Goal: Information Seeking & Learning: Learn about a topic

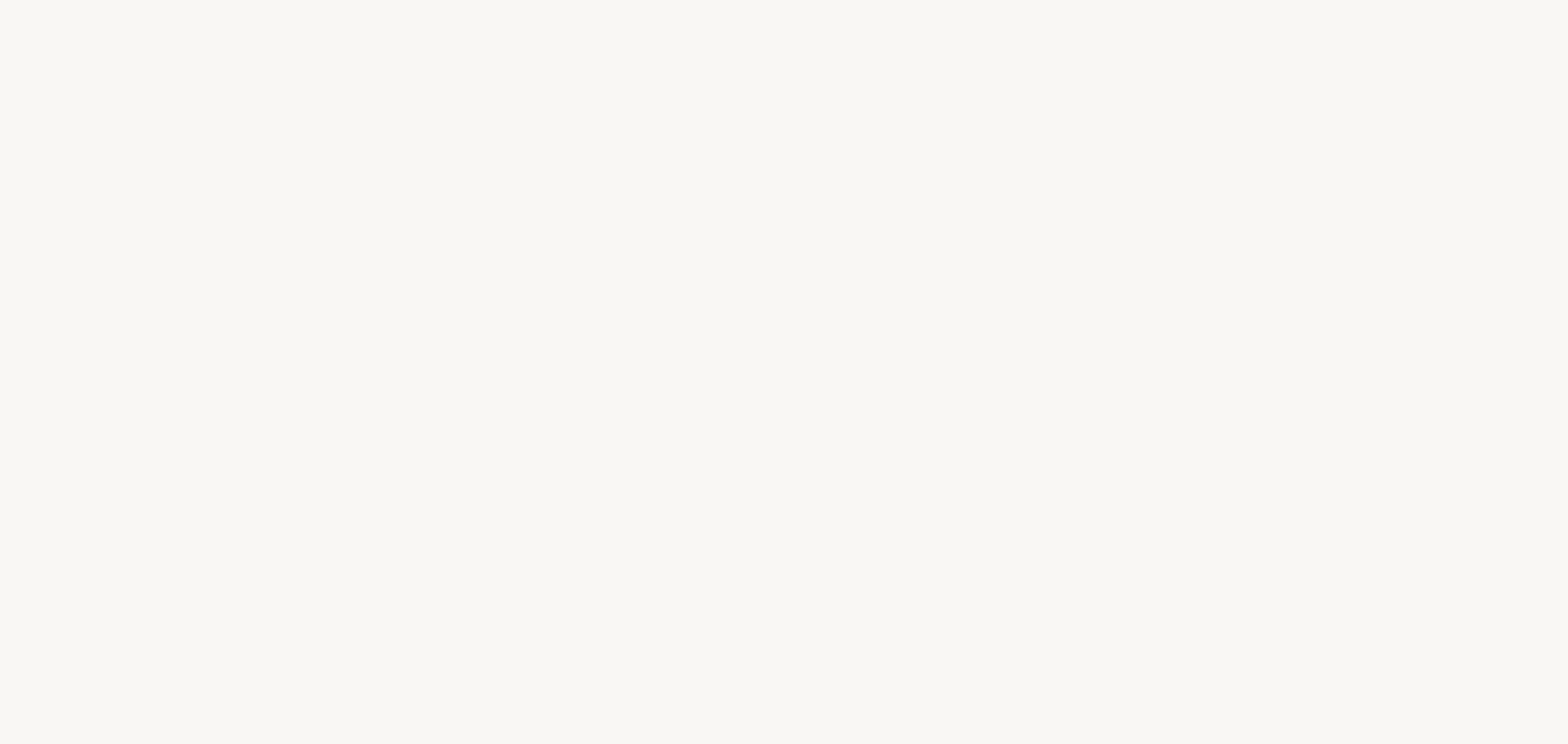
select select "DE"
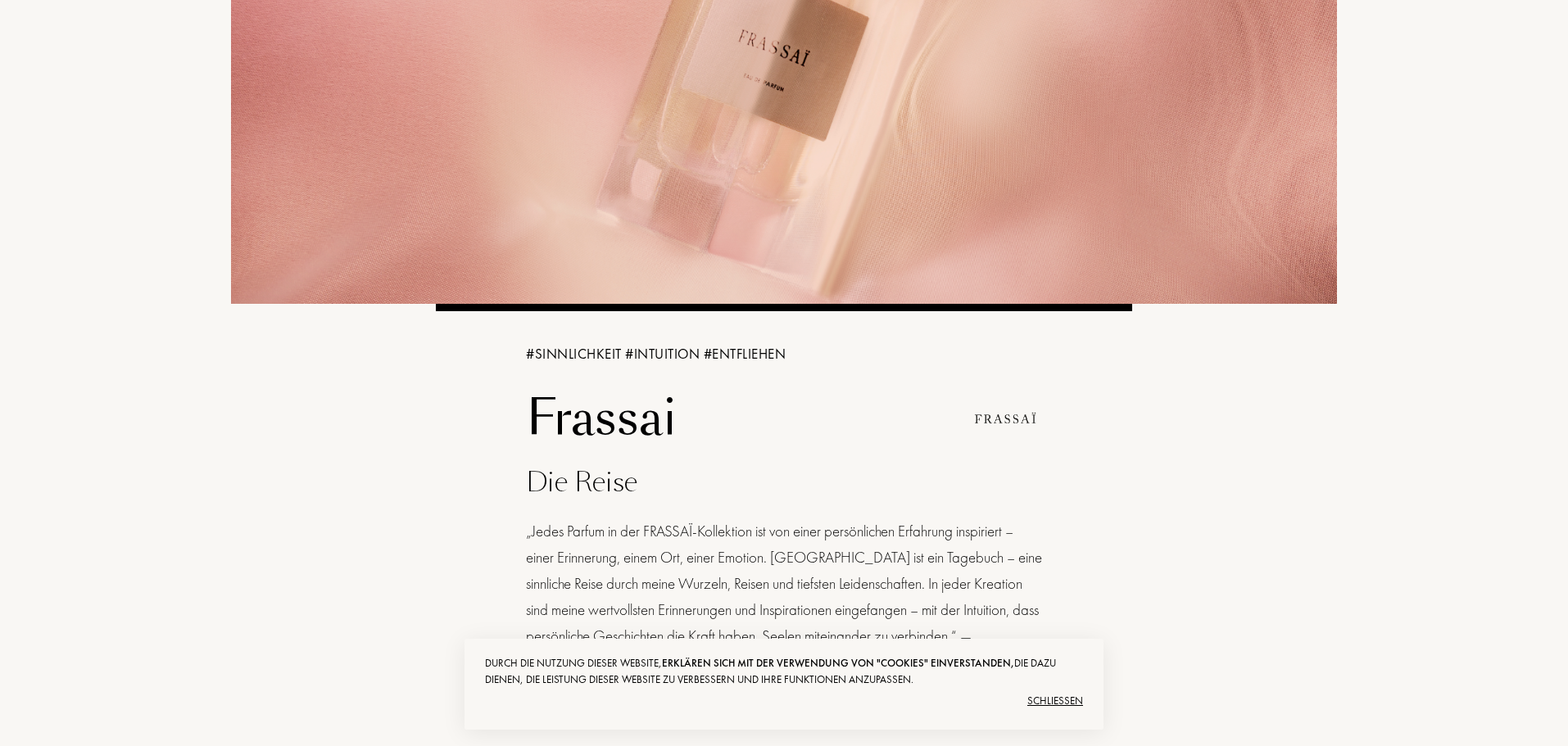
scroll to position [327, 0]
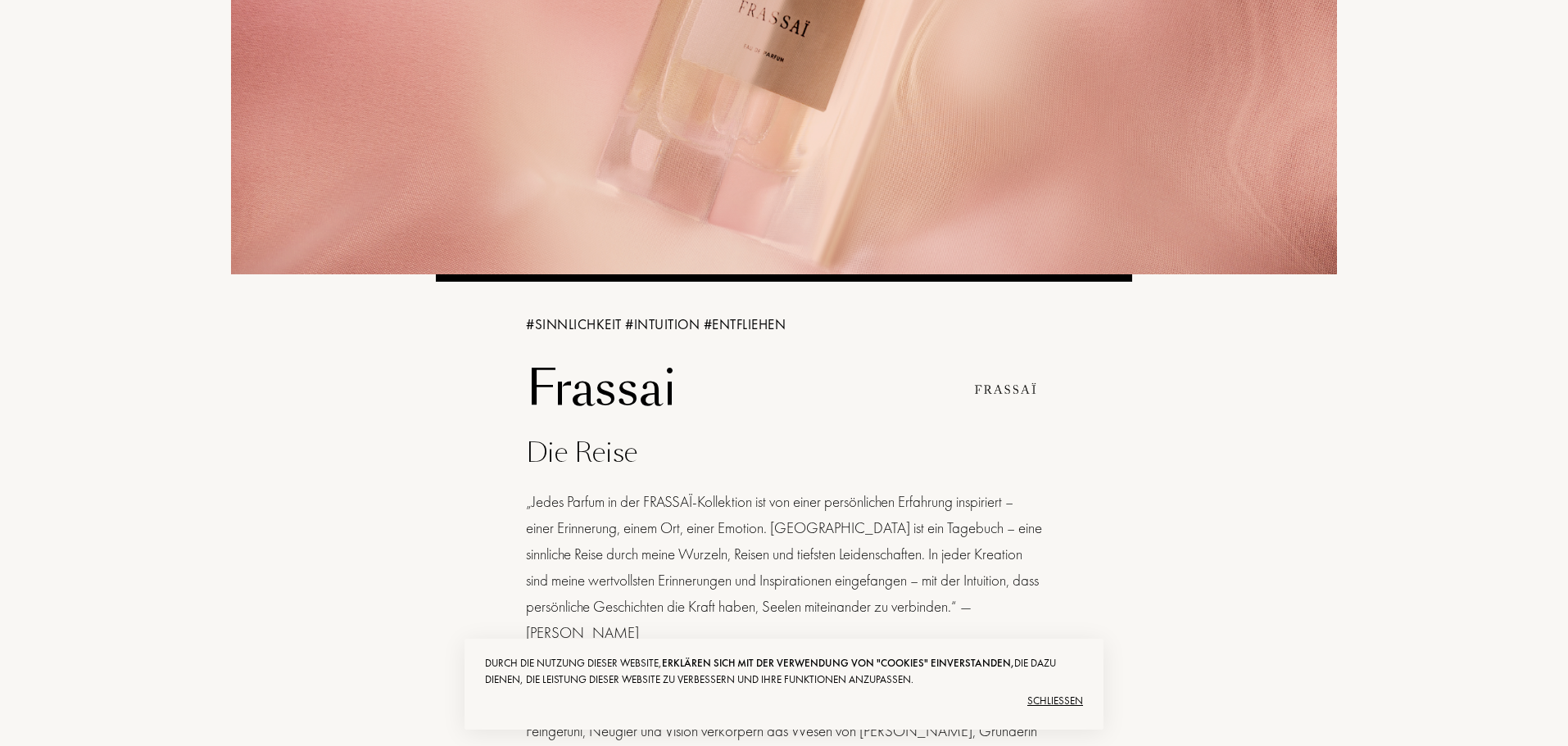
click at [1066, 700] on div "Schließen" at bounding box center [783, 701] width 597 height 26
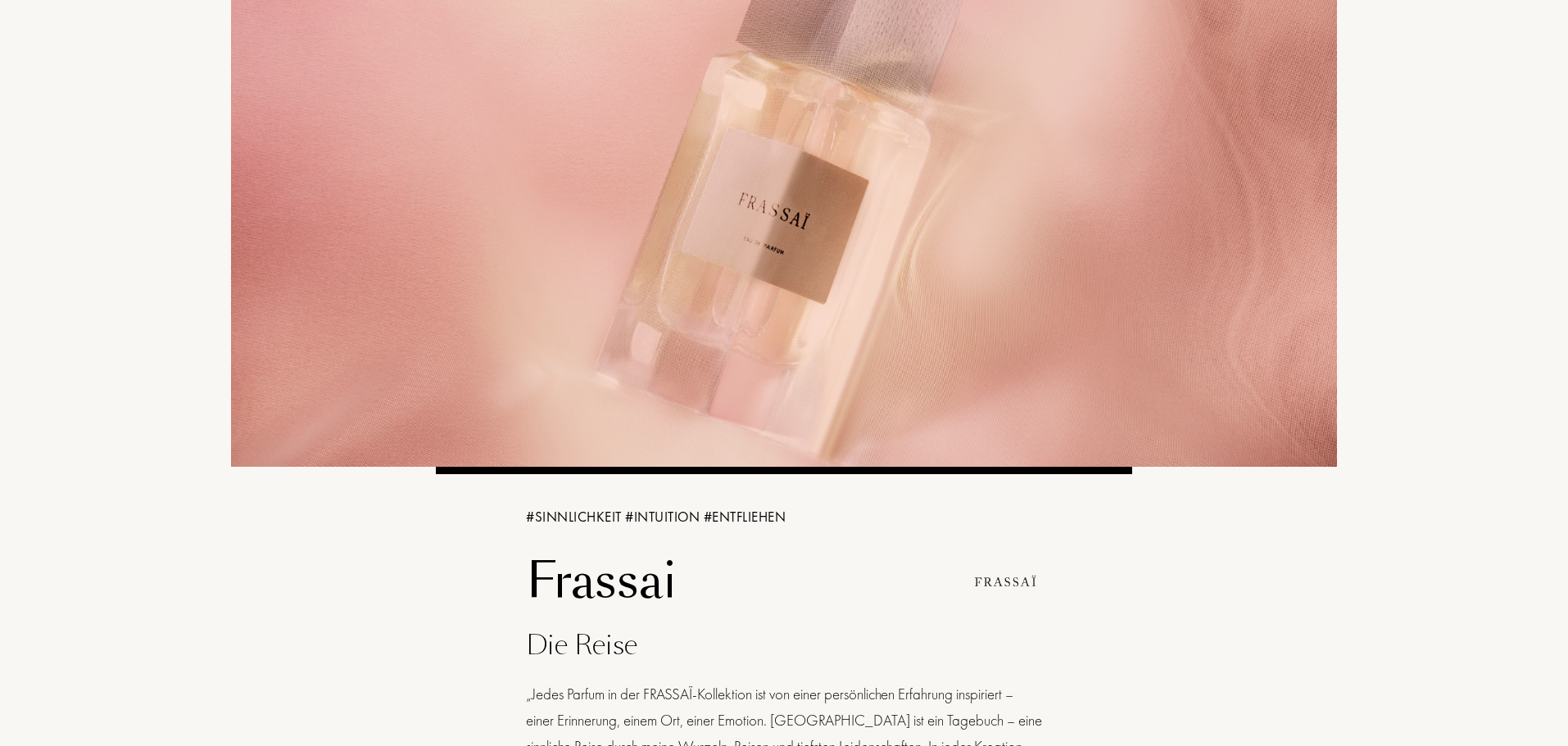
scroll to position [0, 0]
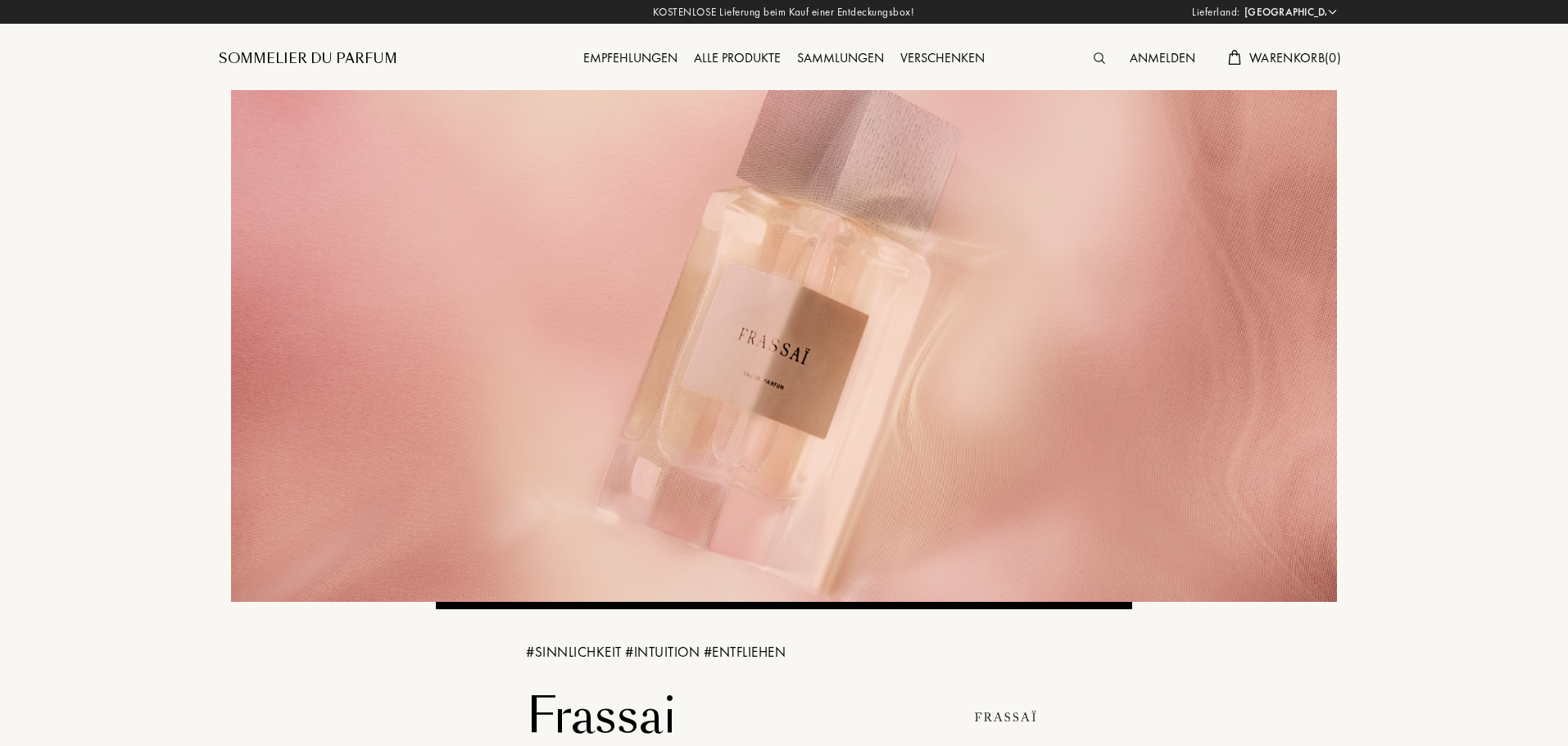
click at [300, 58] on div "Sommelier du Parfum" at bounding box center [307, 59] width 179 height 20
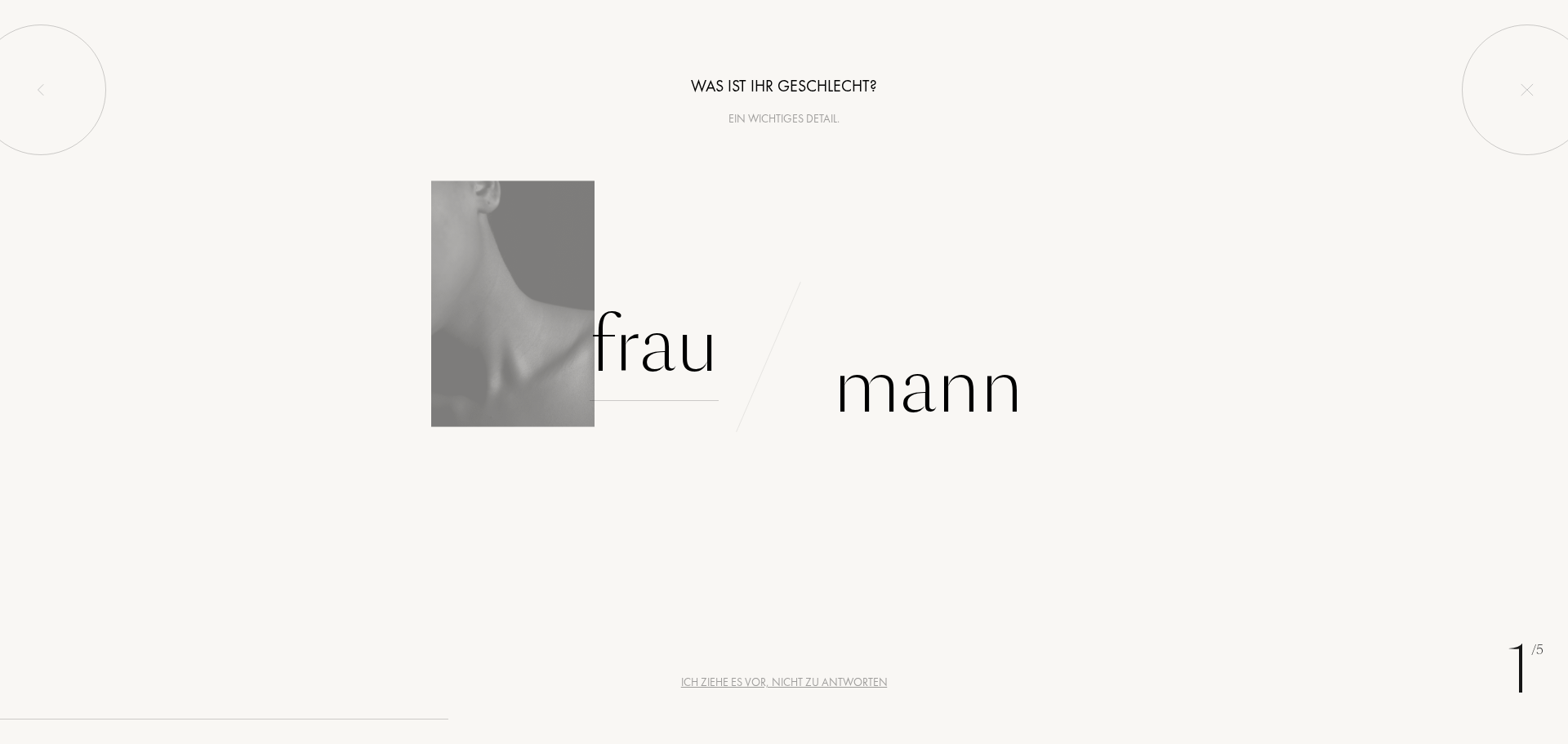
click at [667, 345] on div "Frau" at bounding box center [654, 345] width 129 height 110
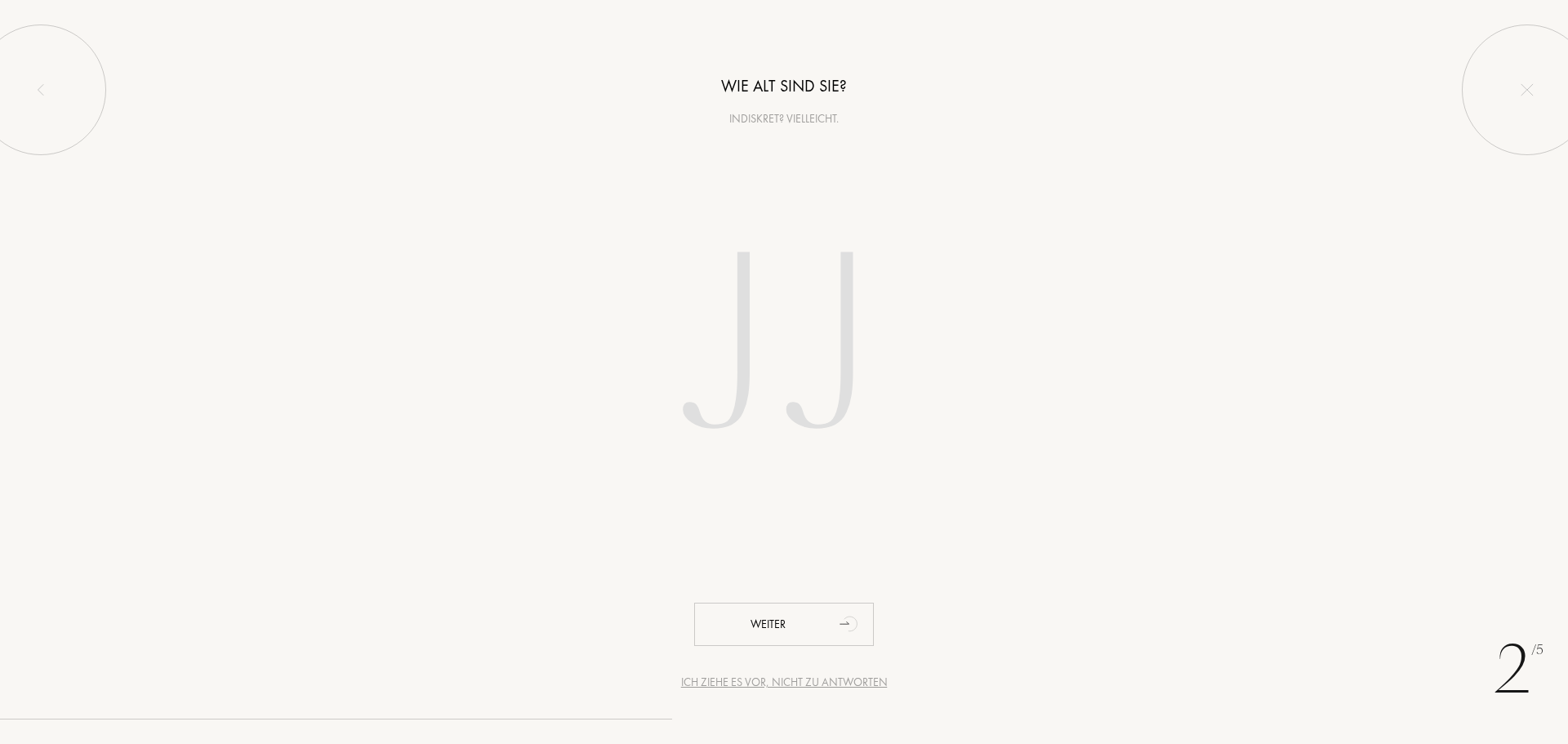
click at [813, 681] on div "Ich ziehe es vor, nicht zu antworten" at bounding box center [784, 681] width 207 height 17
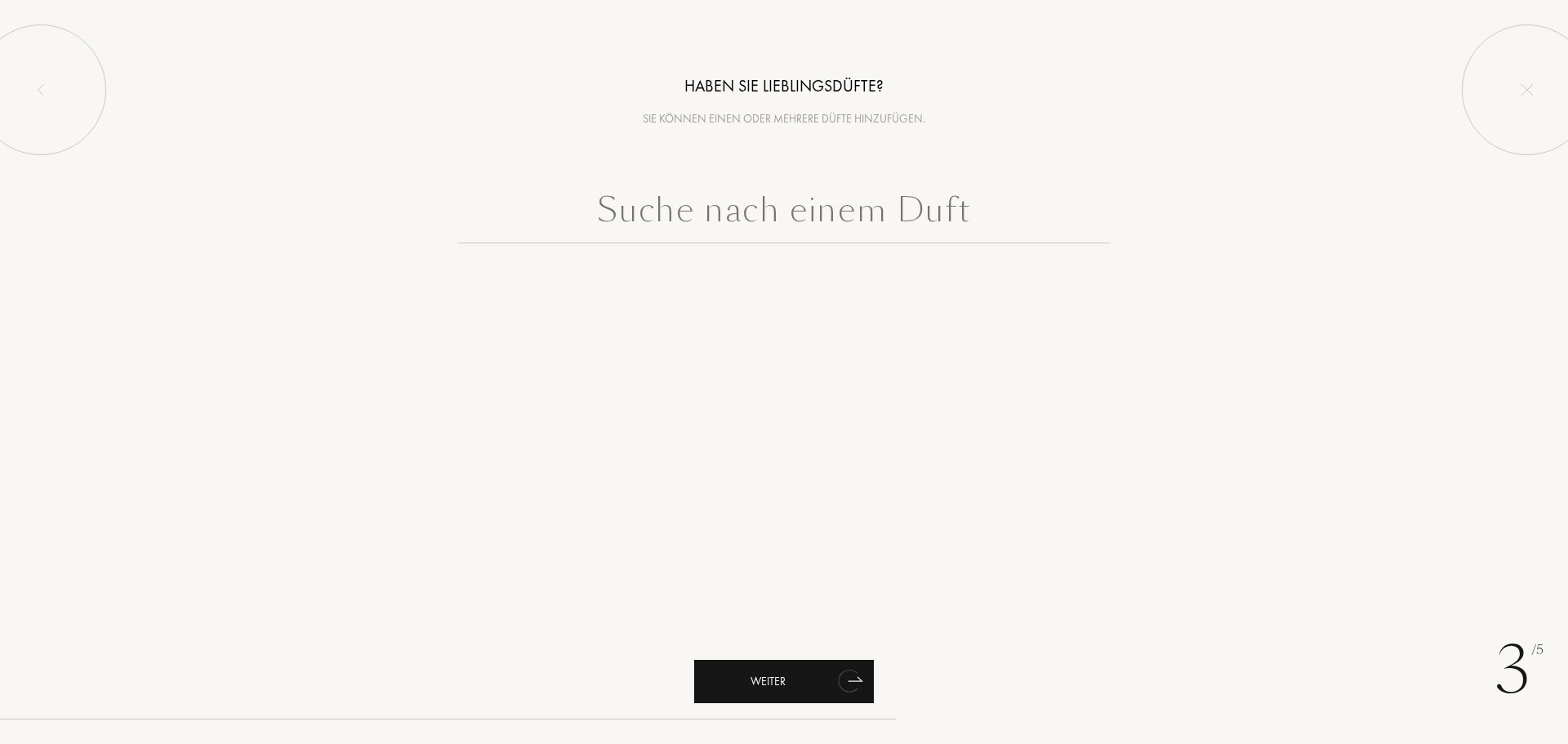
click at [794, 681] on div "Weiter" at bounding box center [784, 681] width 180 height 44
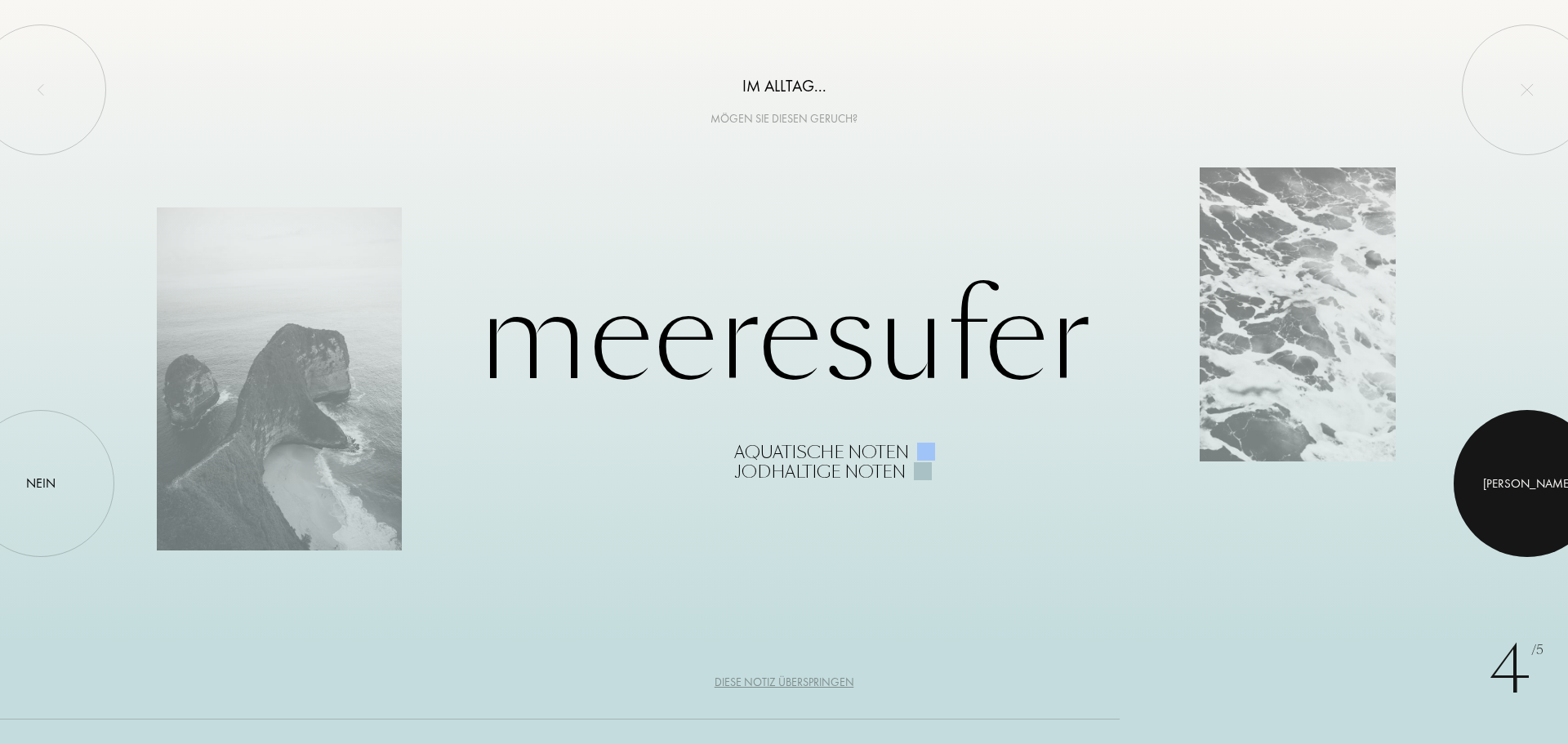
click at [1518, 459] on div at bounding box center [1527, 483] width 147 height 147
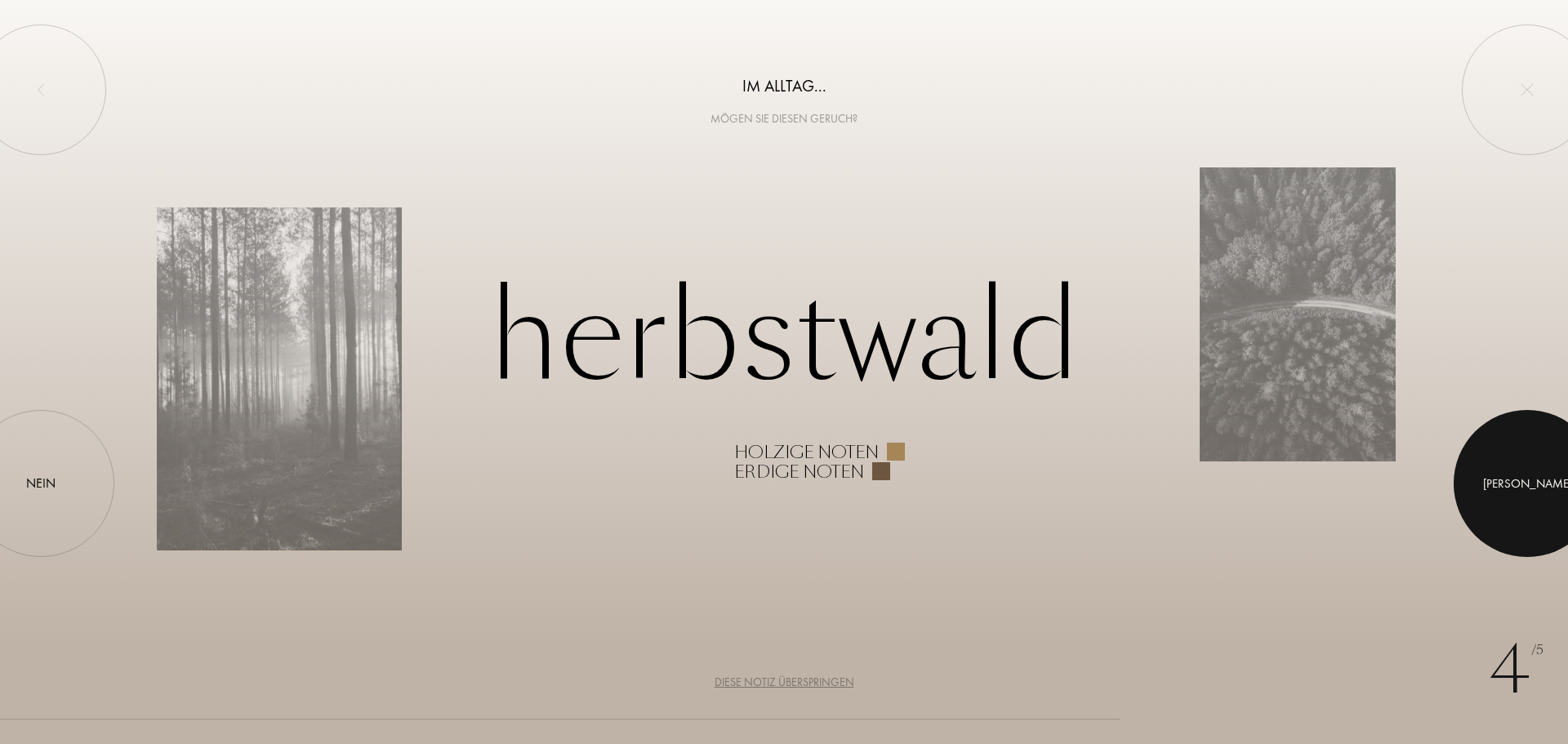
click at [1517, 466] on div at bounding box center [1527, 483] width 147 height 147
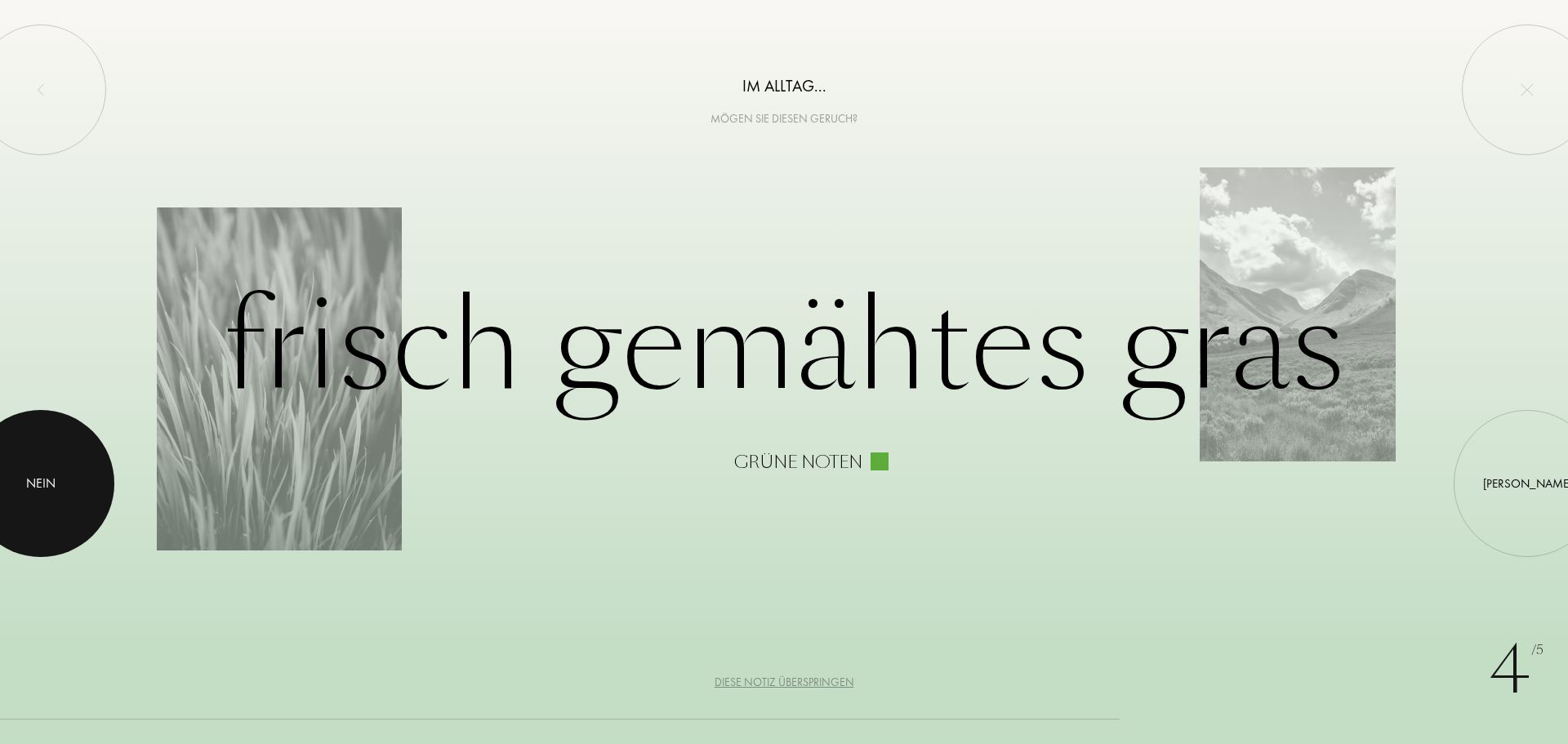
click at [35, 477] on div "Nein" at bounding box center [41, 483] width 30 height 20
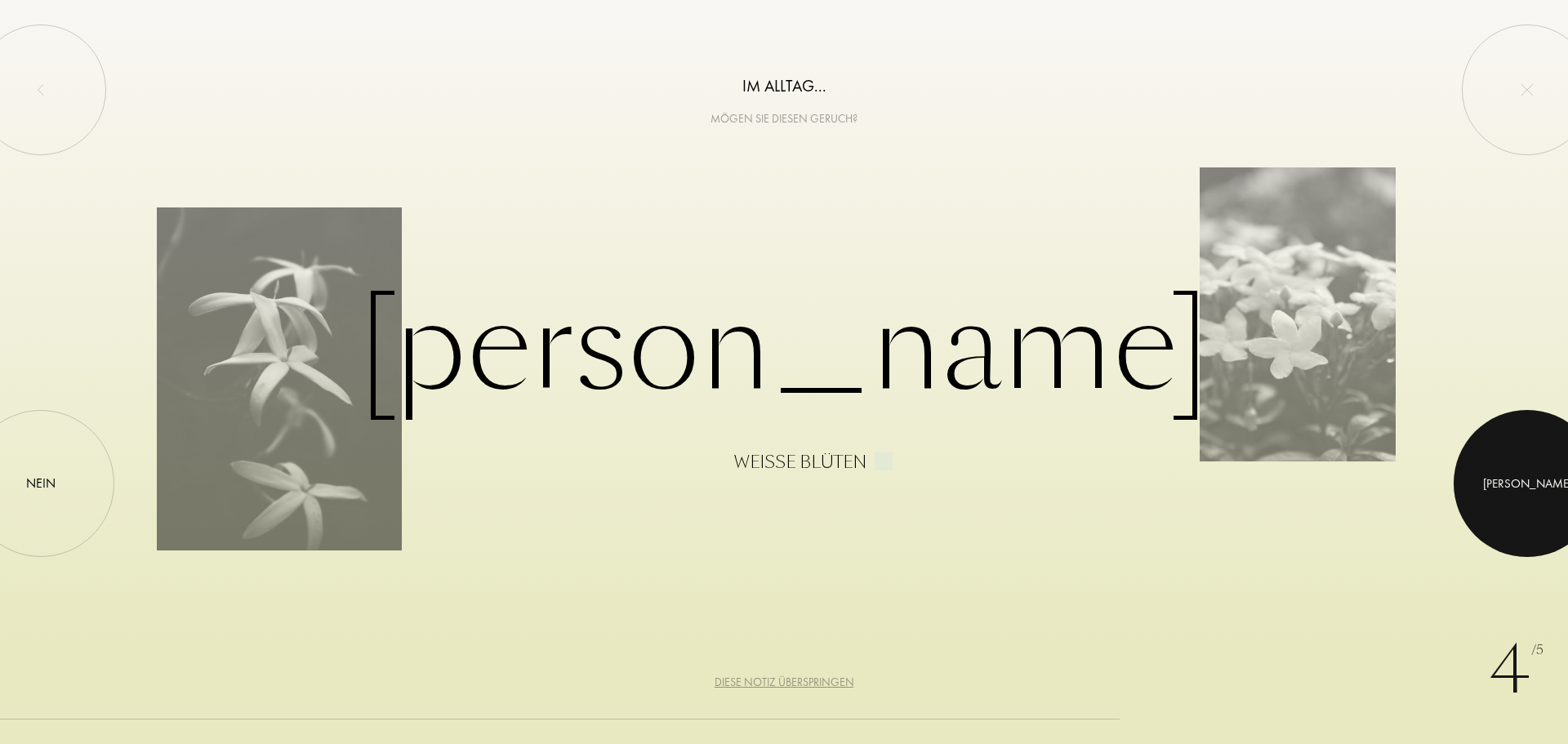
click at [1524, 471] on div at bounding box center [1527, 483] width 147 height 147
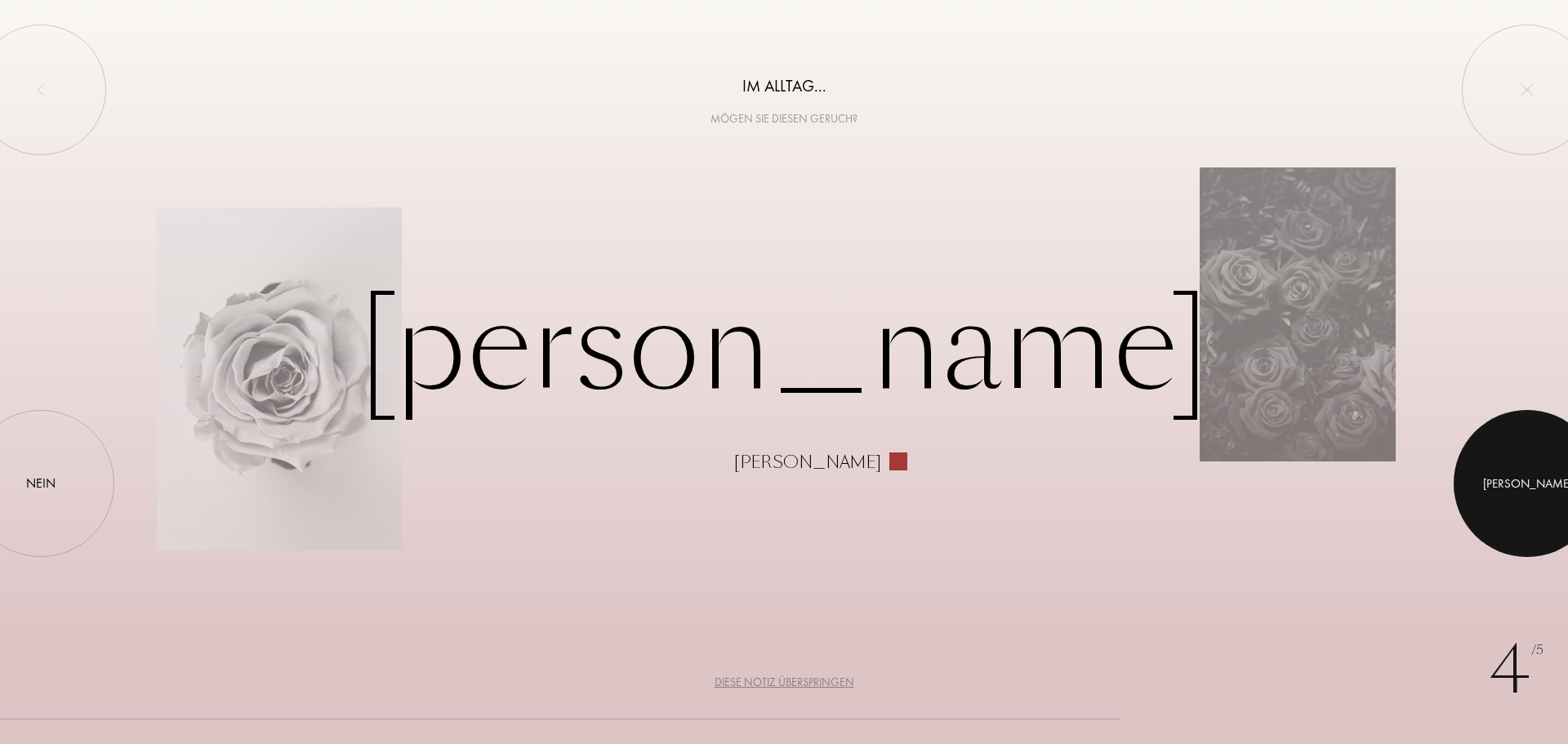
click at [1527, 481] on div "Ja" at bounding box center [1527, 483] width 89 height 19
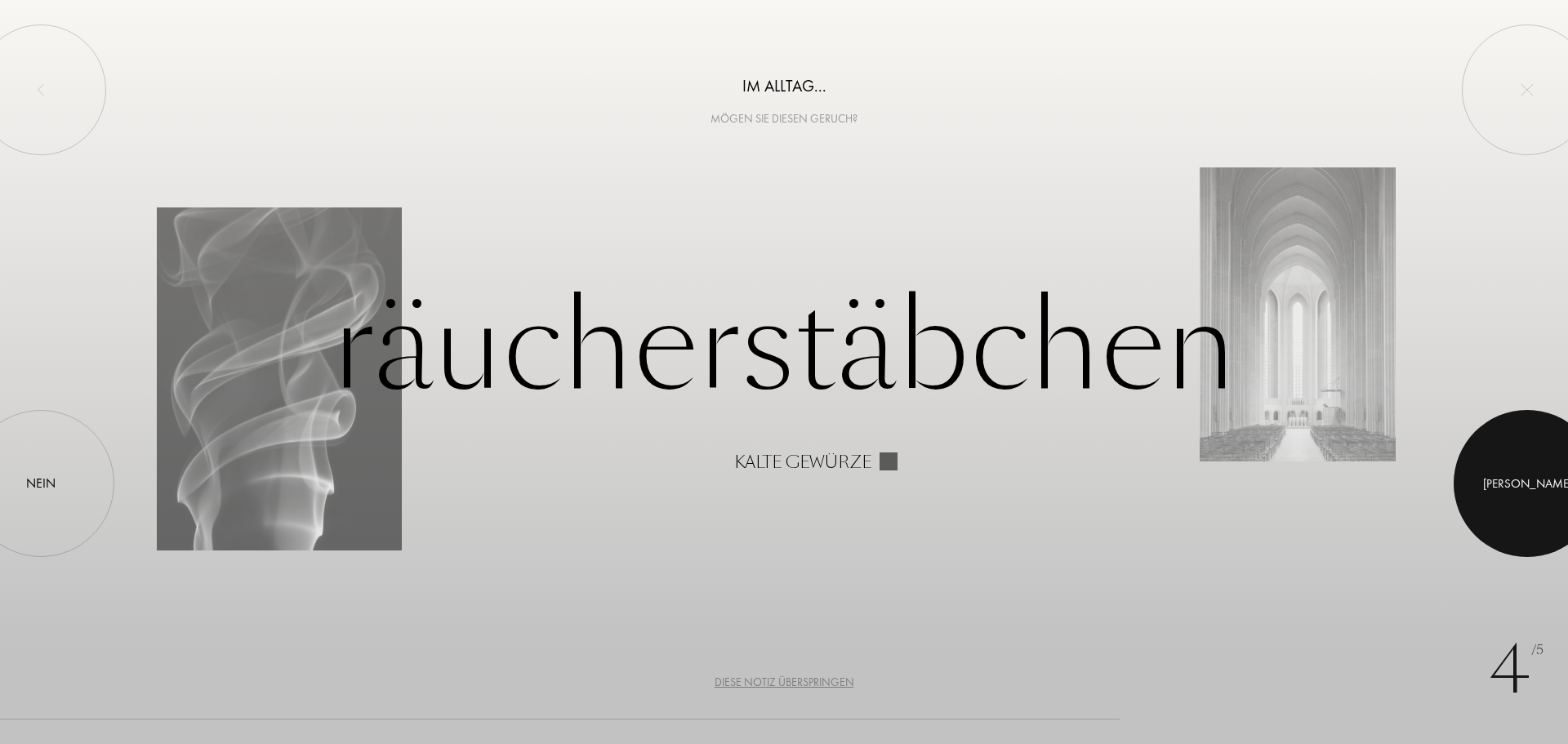
click at [1522, 481] on div "Ja" at bounding box center [1527, 483] width 89 height 19
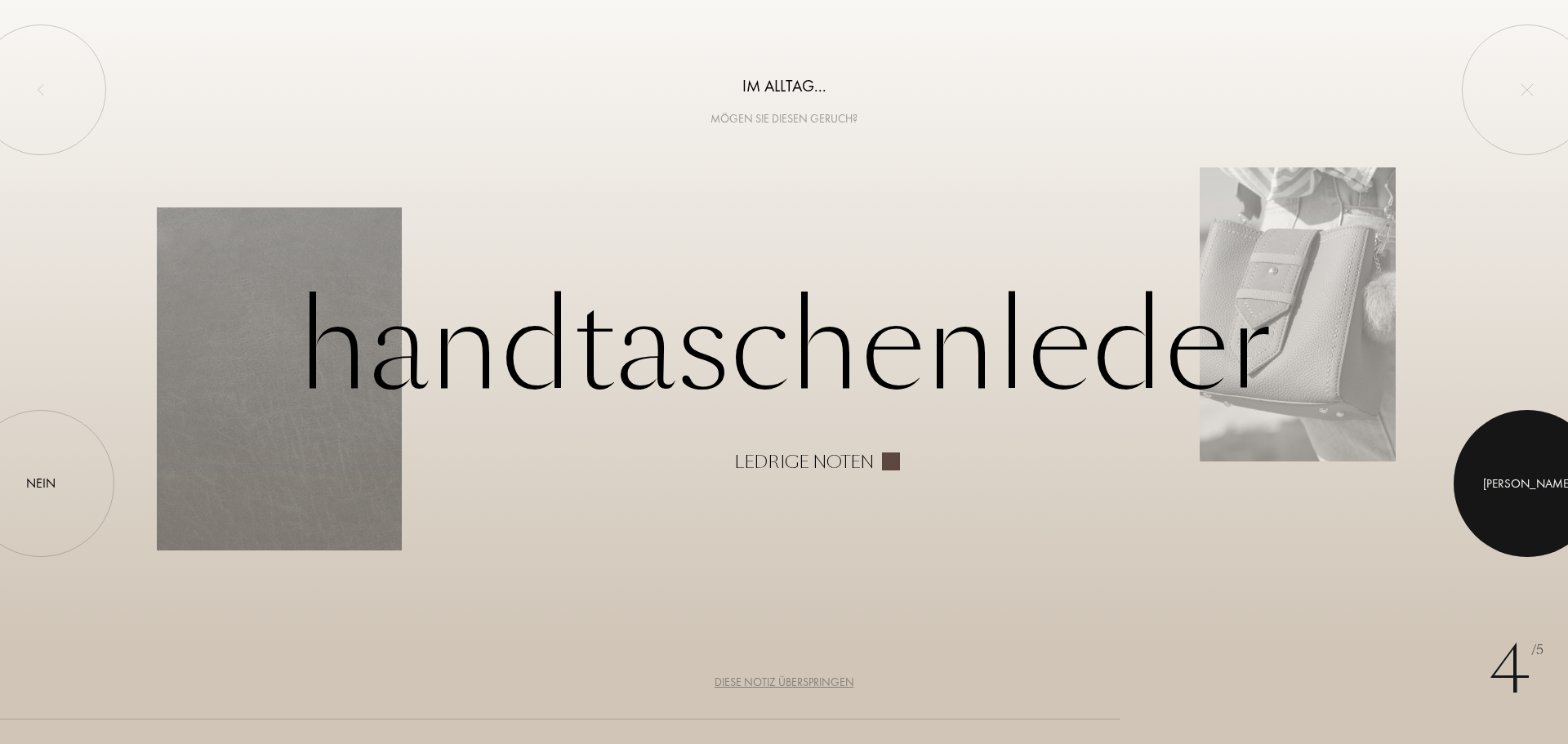
click at [1522, 481] on div "Ja" at bounding box center [1527, 483] width 89 height 19
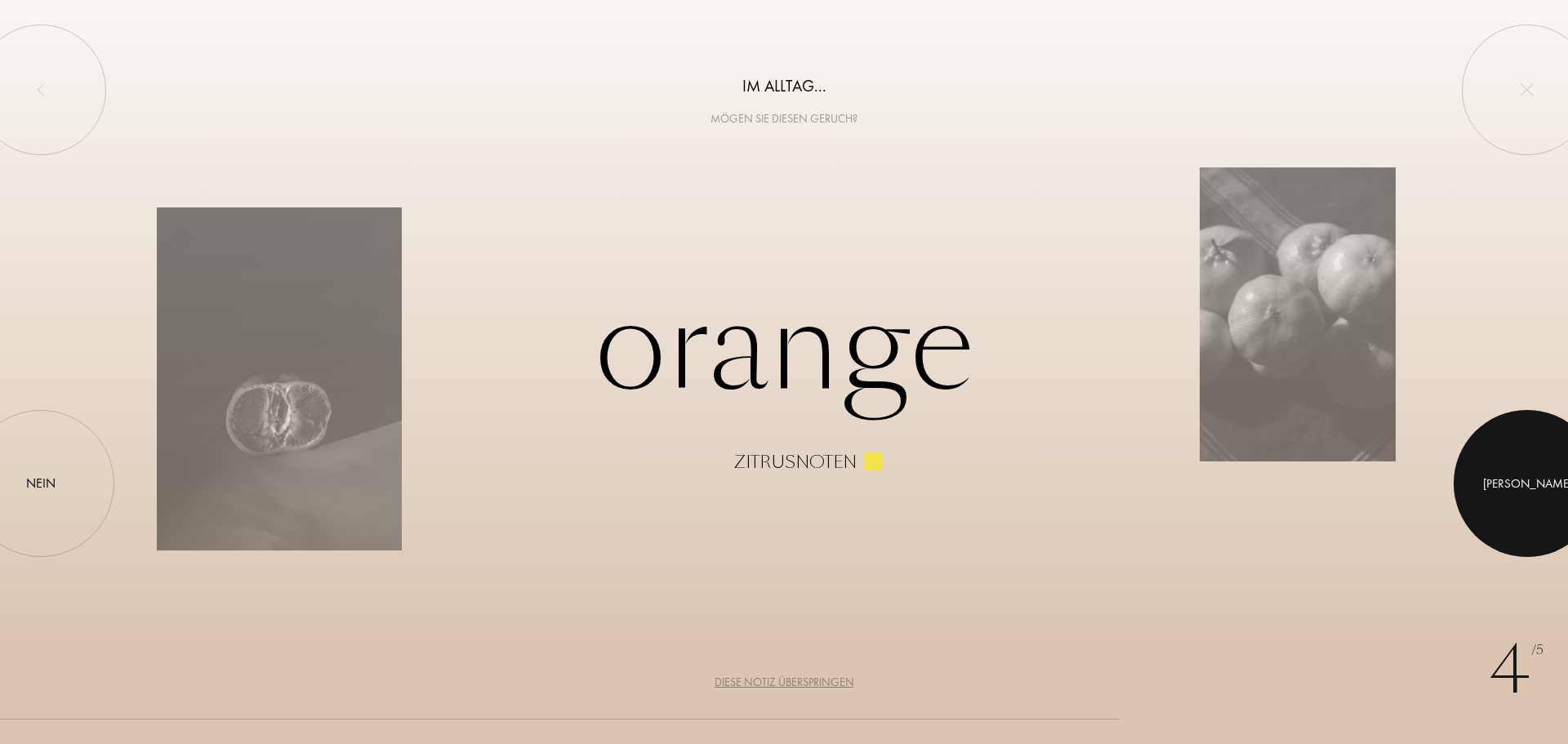
click at [1522, 481] on div "Ja" at bounding box center [1527, 483] width 89 height 19
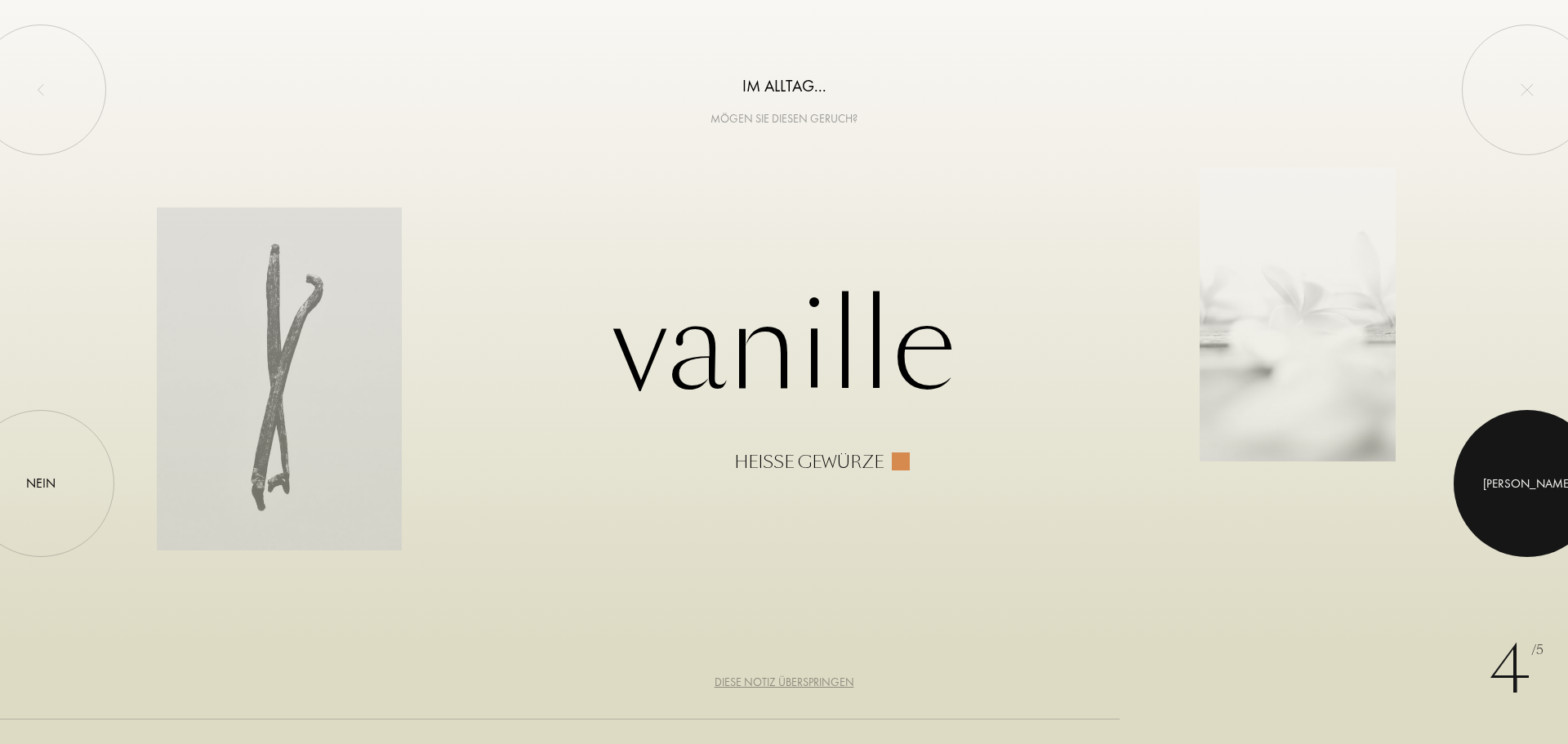
click at [1522, 481] on div "Ja" at bounding box center [1527, 483] width 89 height 19
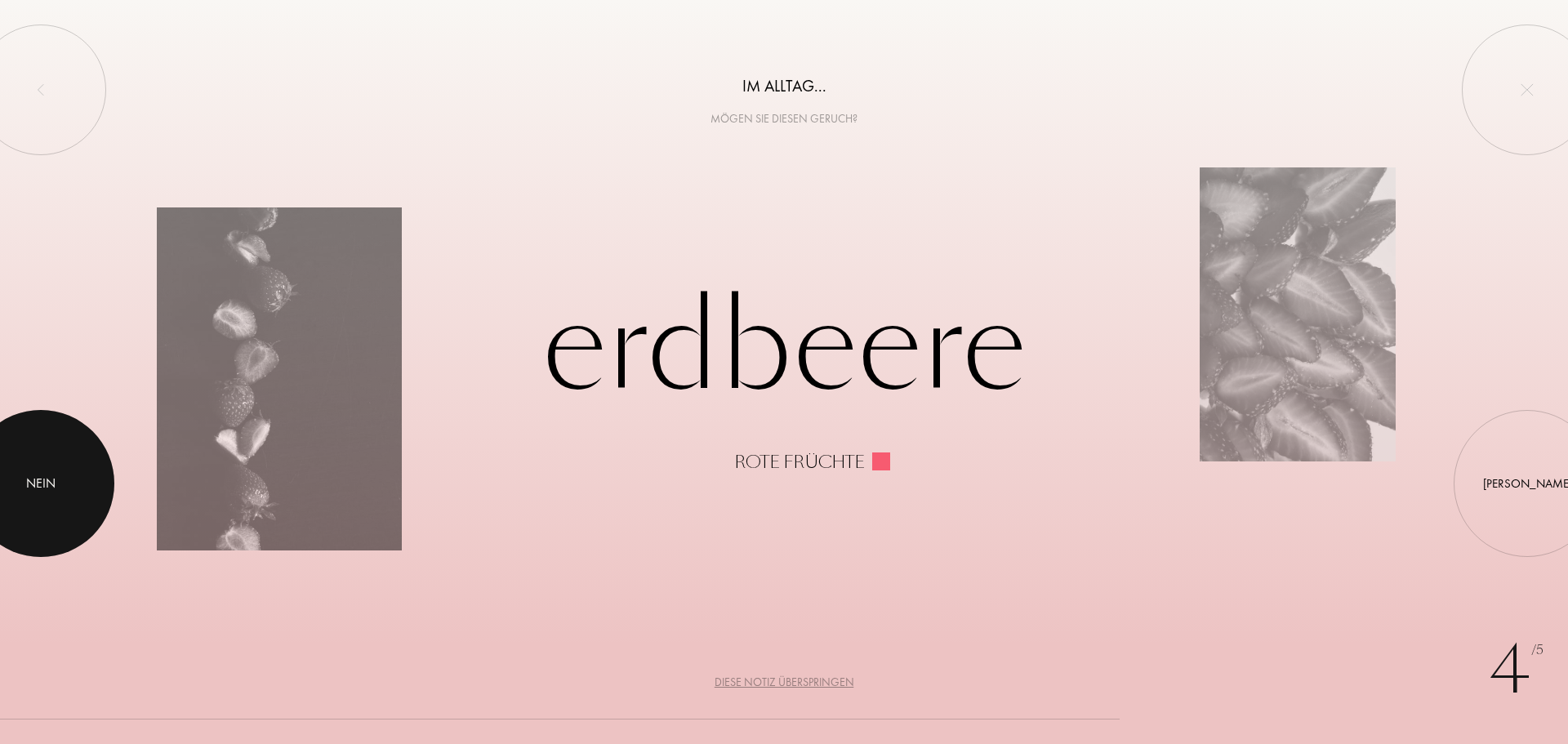
click at [45, 486] on div "Nein" at bounding box center [41, 483] width 30 height 20
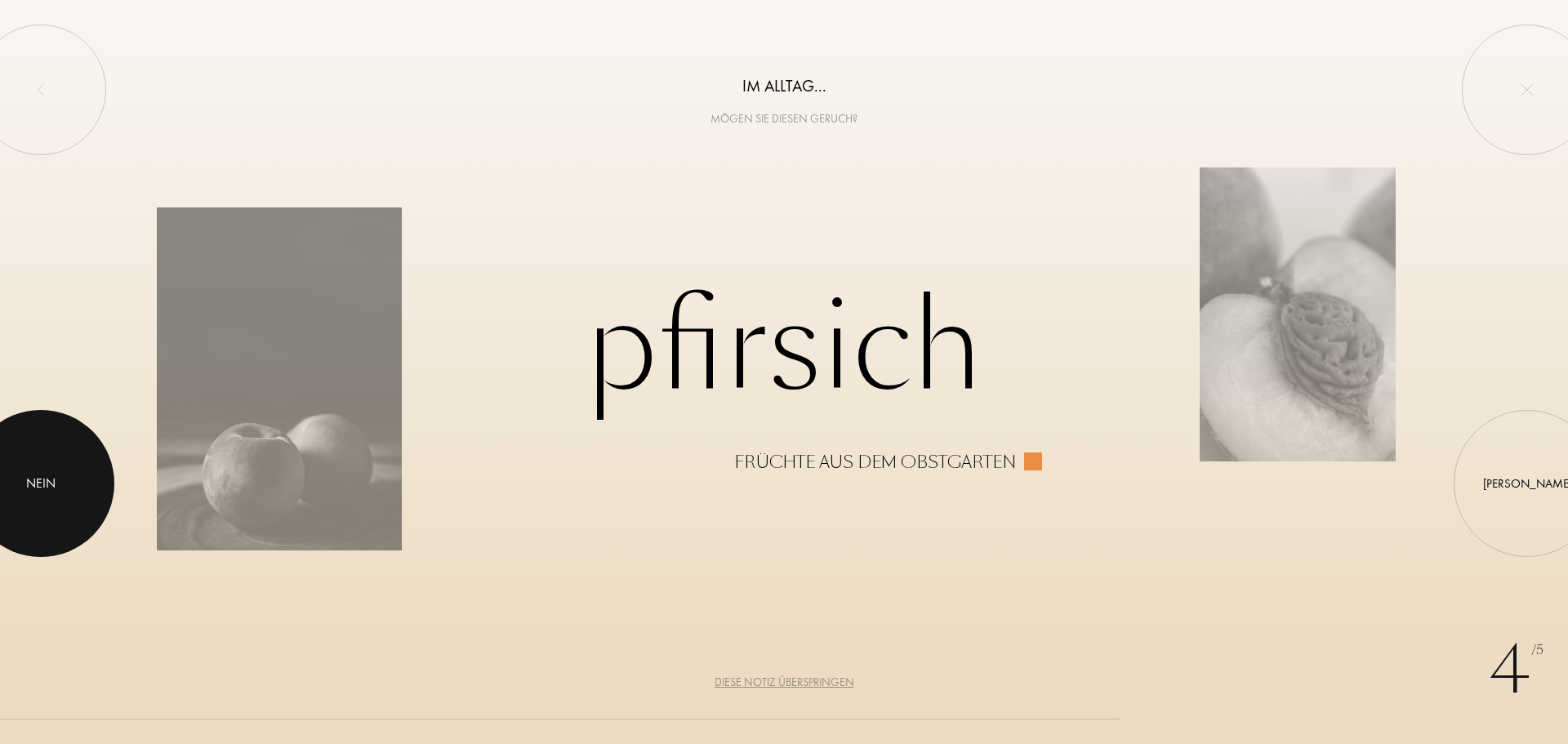
click at [42, 487] on div "Nein" at bounding box center [41, 483] width 30 height 20
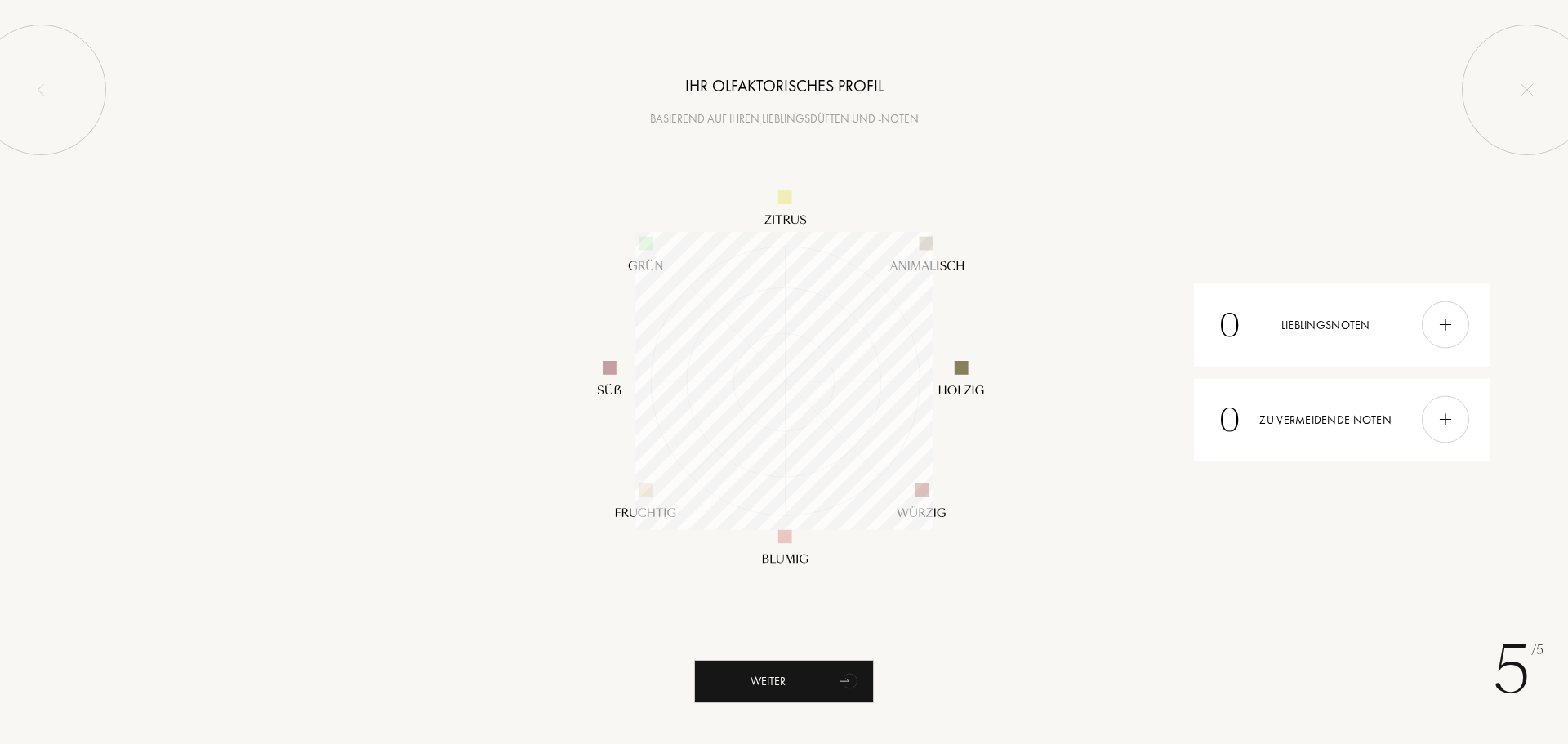
scroll to position [298, 298]
click at [846, 680] on icon "animation" at bounding box center [843, 679] width 9 height 3
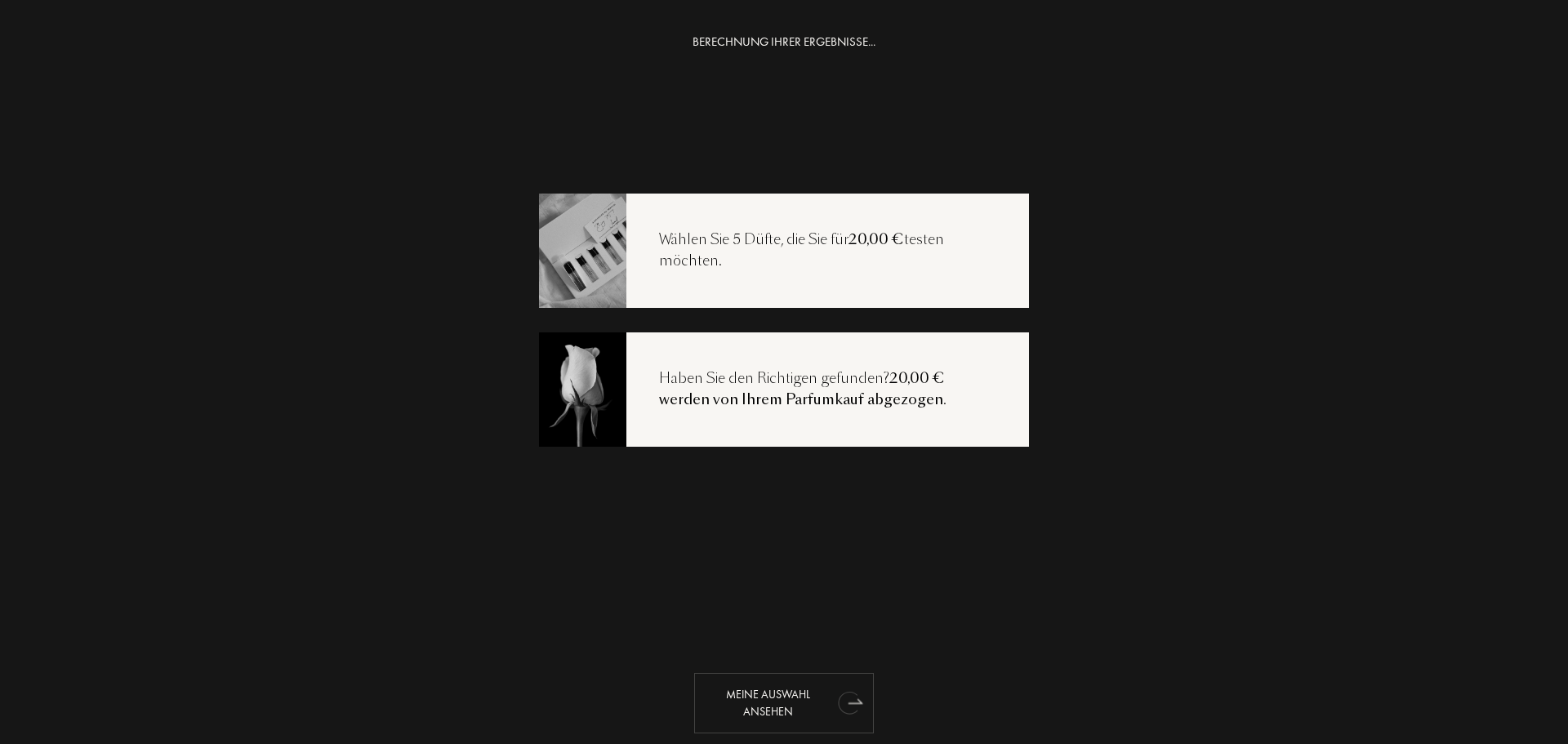
click at [775, 699] on div "Meine Auswahl ansehen" at bounding box center [784, 703] width 180 height 61
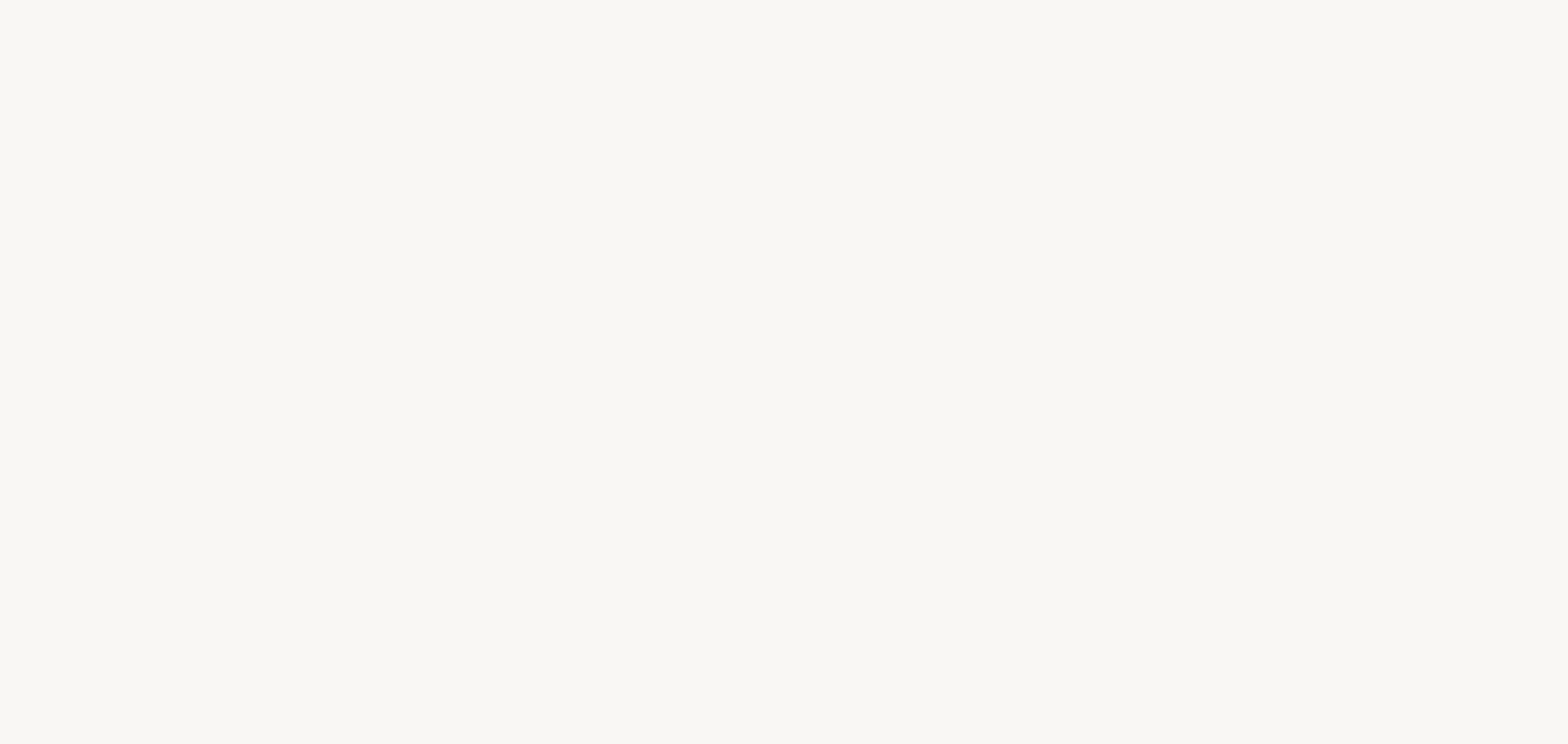
select select "DE"
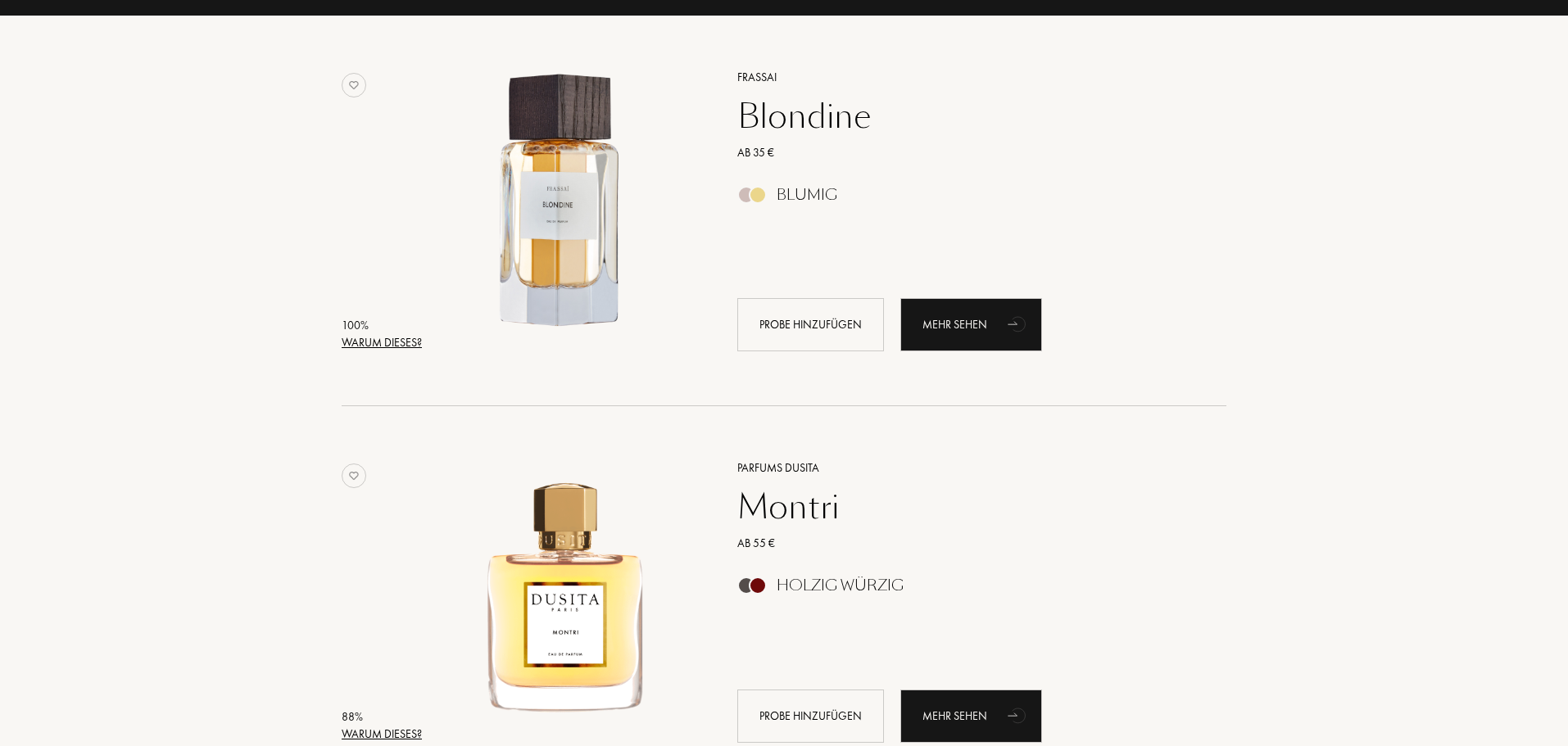
scroll to position [245, 0]
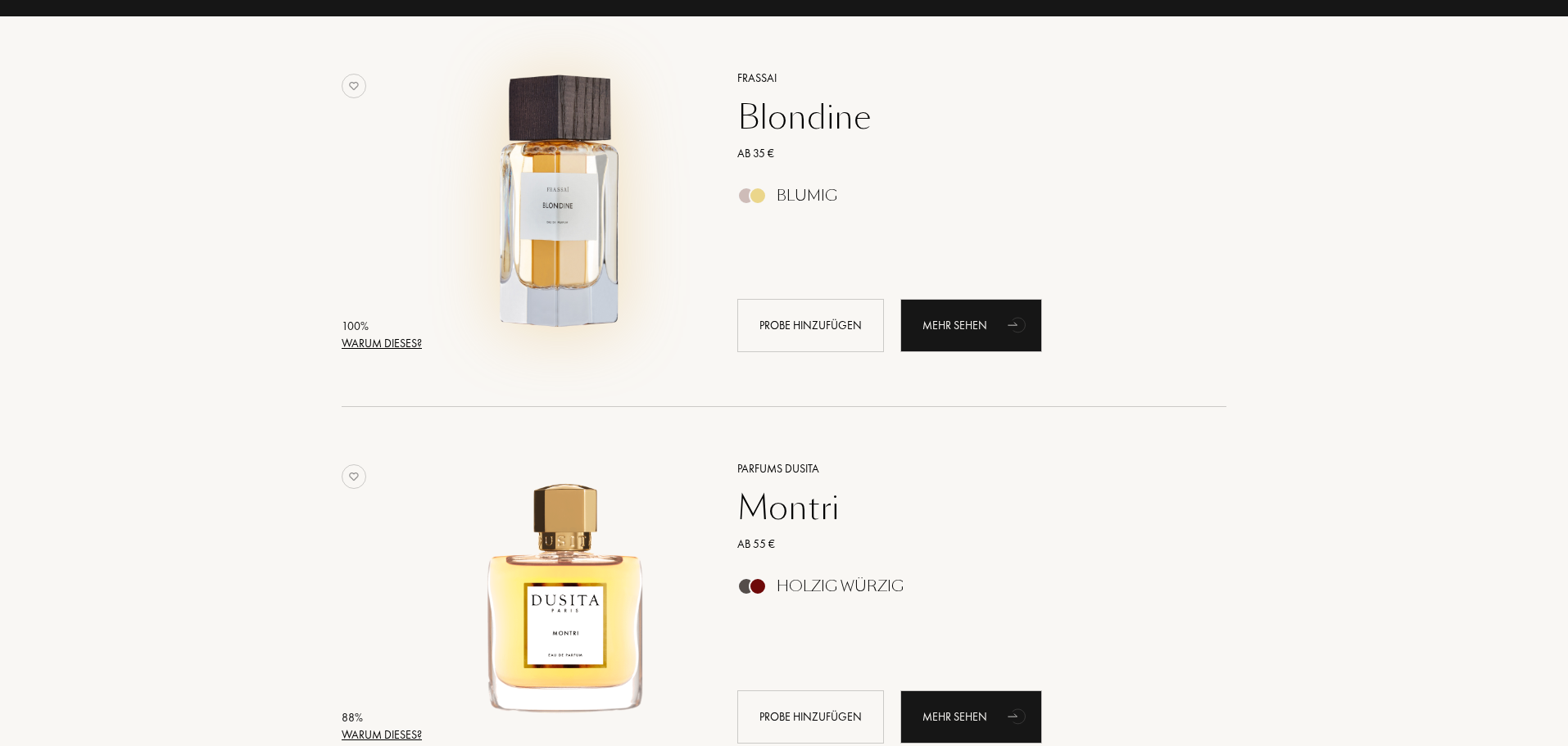
click at [582, 205] on img at bounding box center [562, 202] width 272 height 272
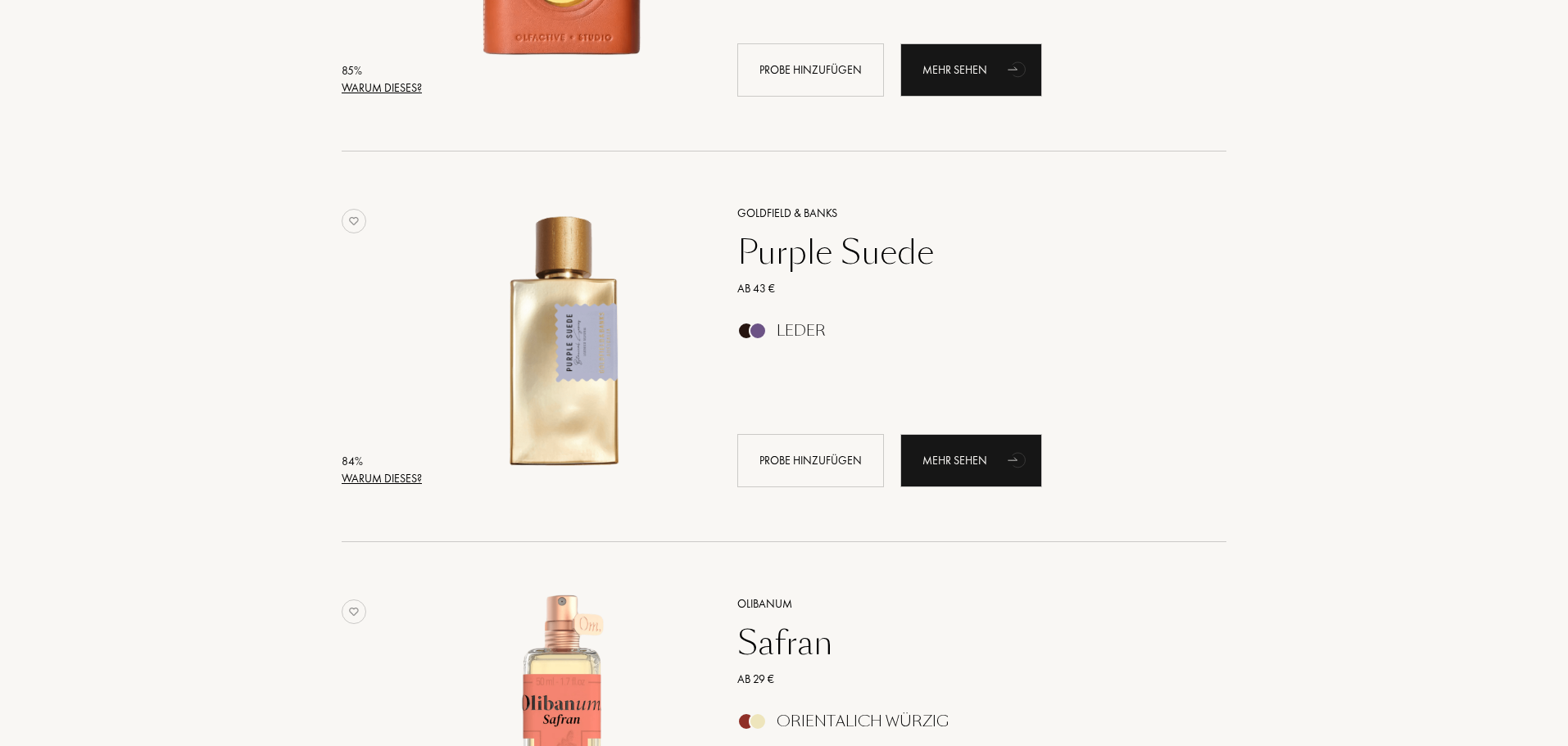
scroll to position [2785, 0]
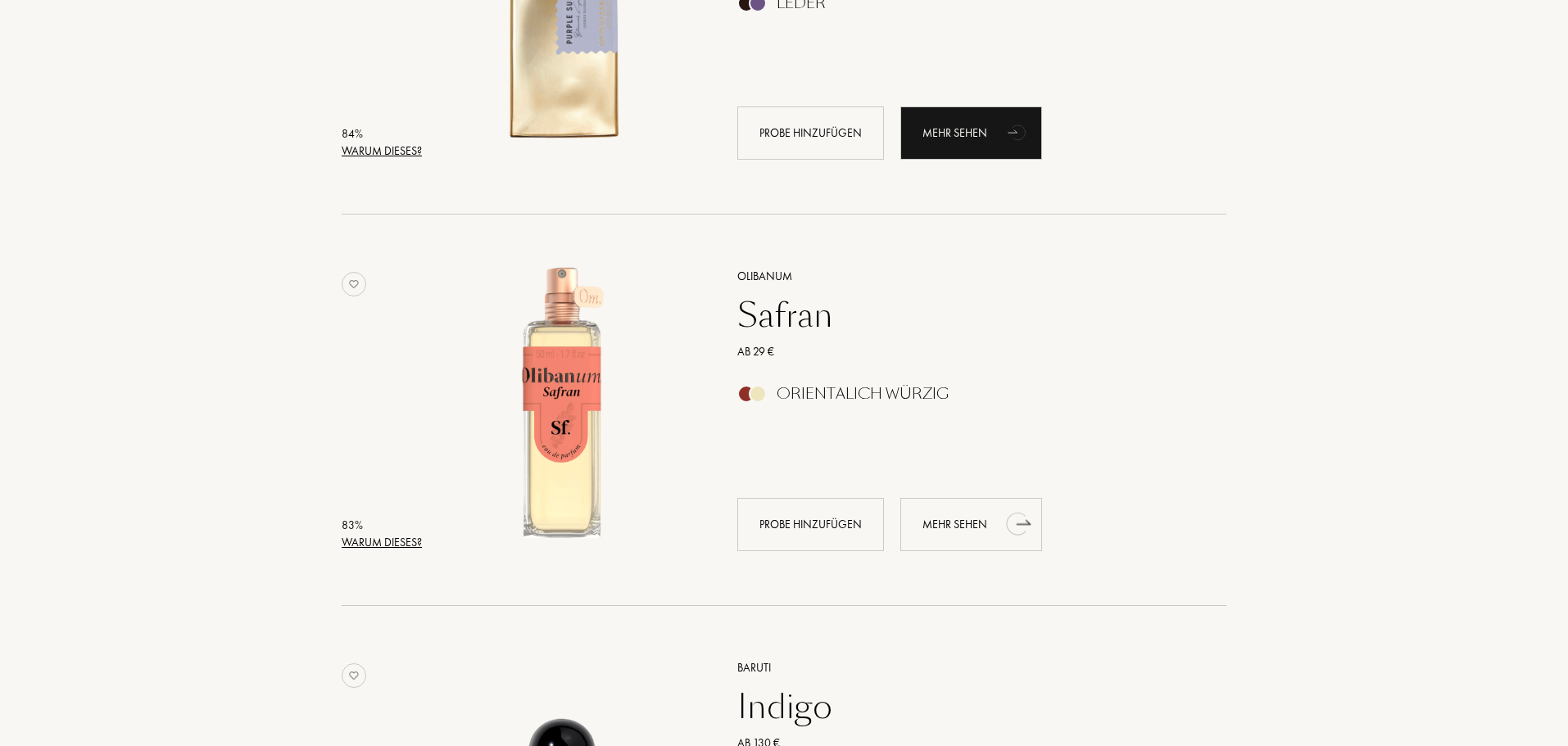
click at [969, 524] on div "Mehr sehen" at bounding box center [971, 524] width 142 height 53
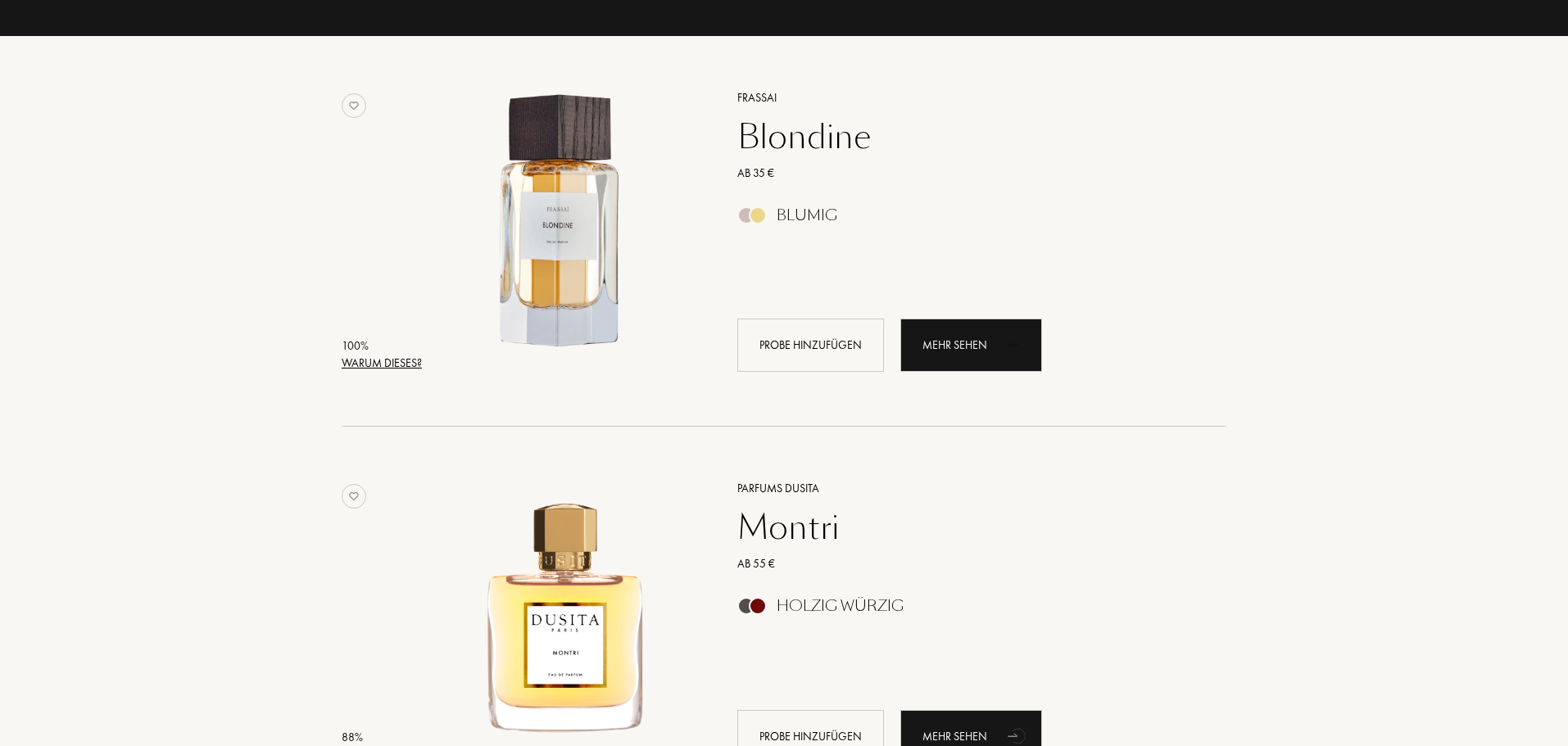
scroll to position [245, 0]
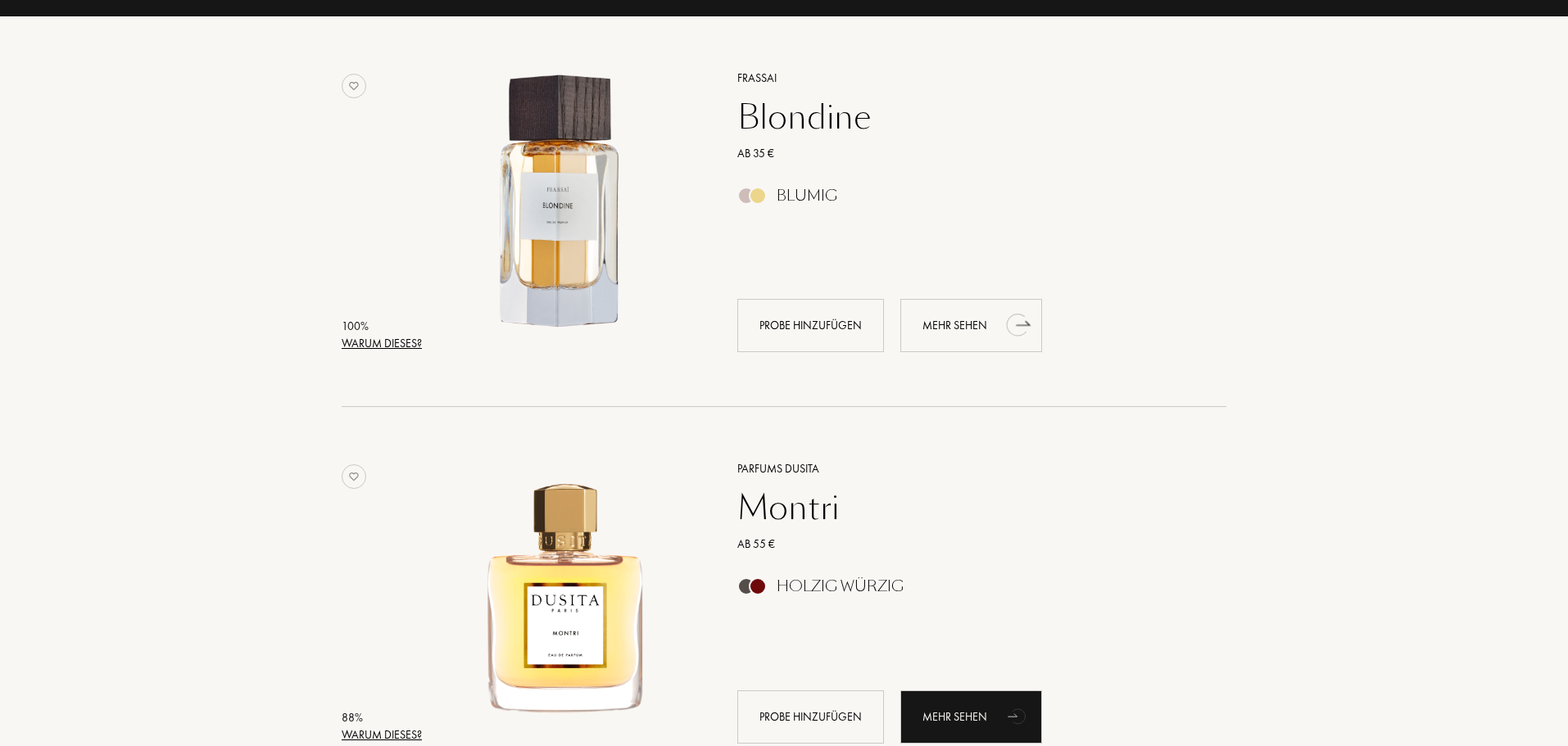
click at [979, 326] on div "Mehr sehen" at bounding box center [971, 325] width 142 height 53
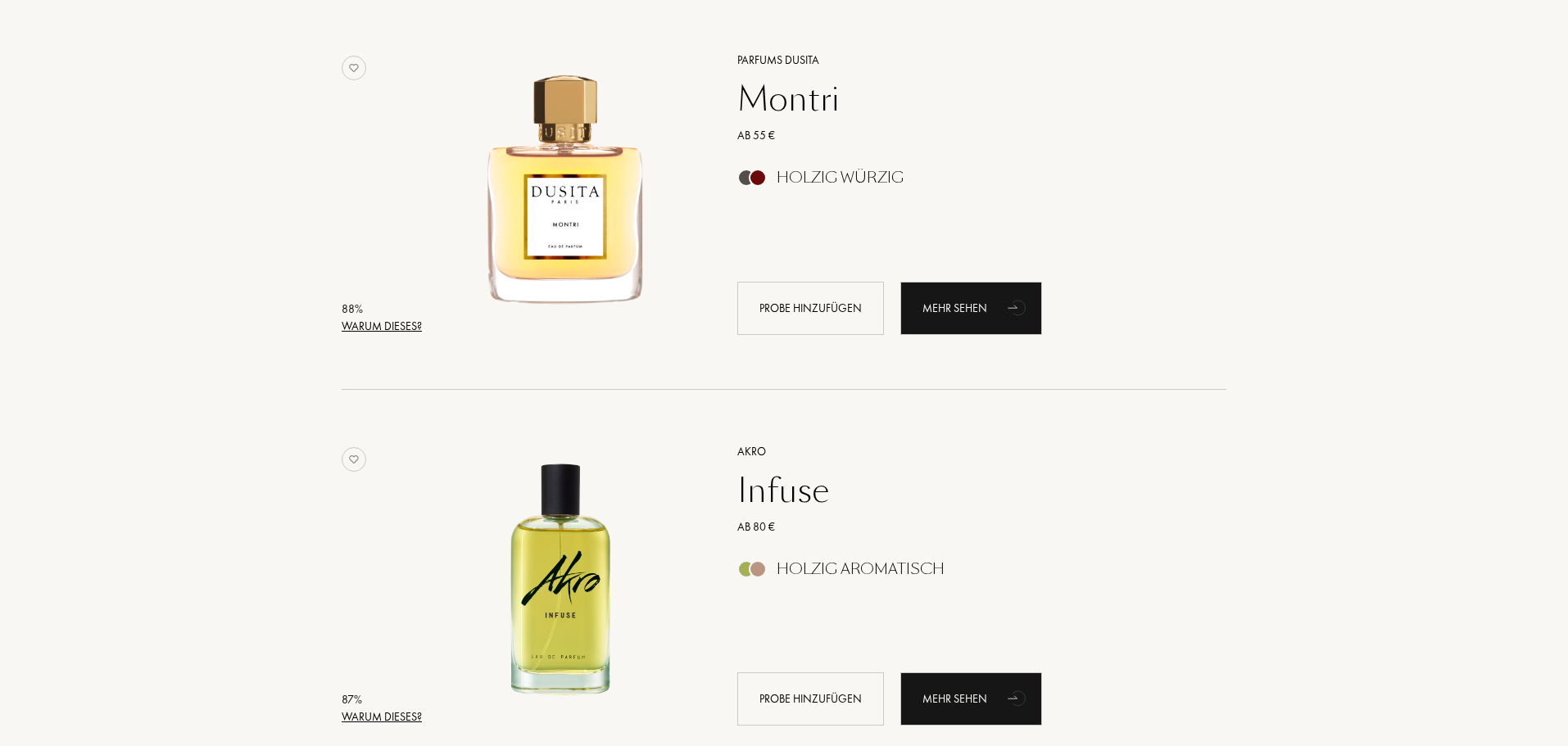
scroll to position [655, 0]
click at [971, 304] on div "Mehr sehen" at bounding box center [971, 307] width 142 height 53
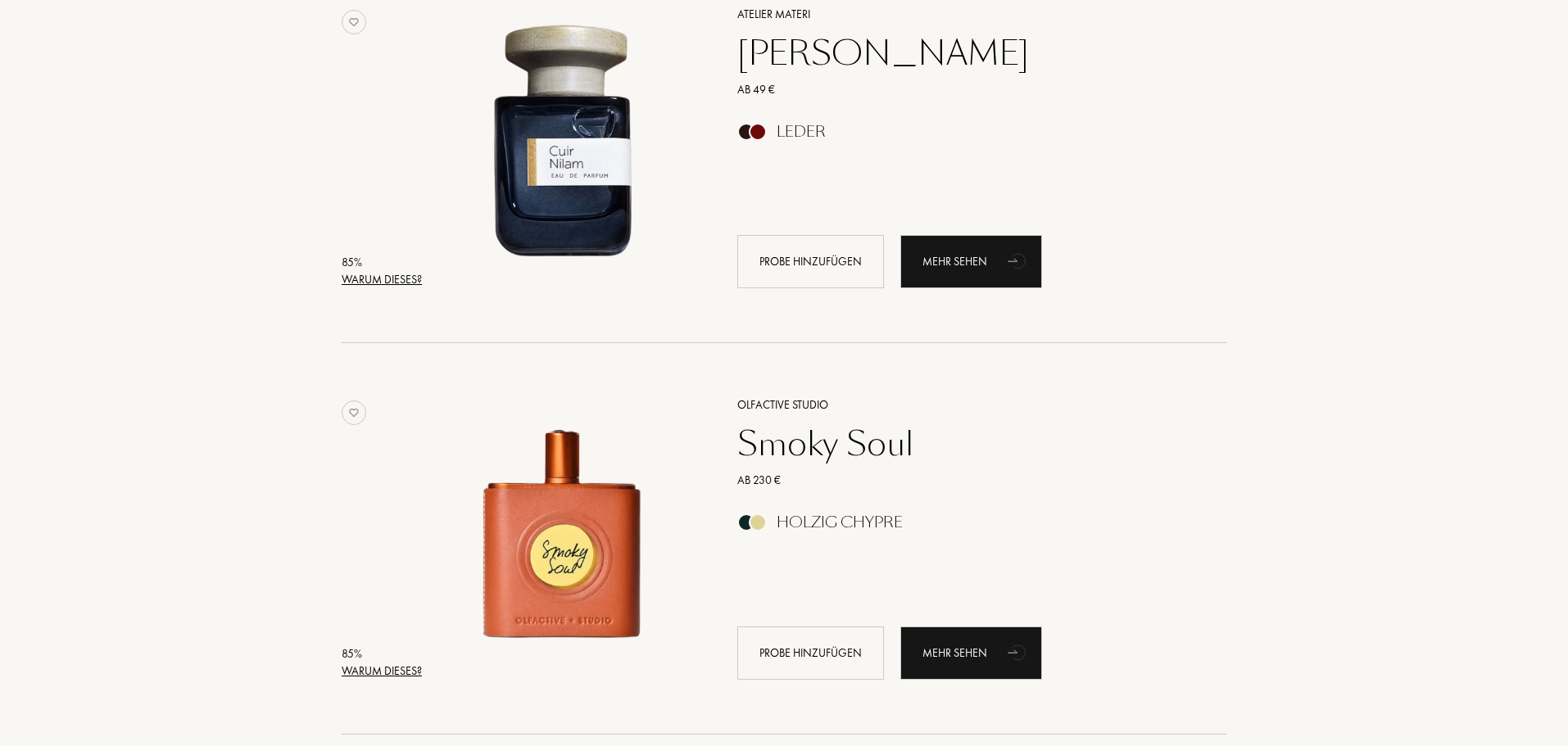
scroll to position [1884, 0]
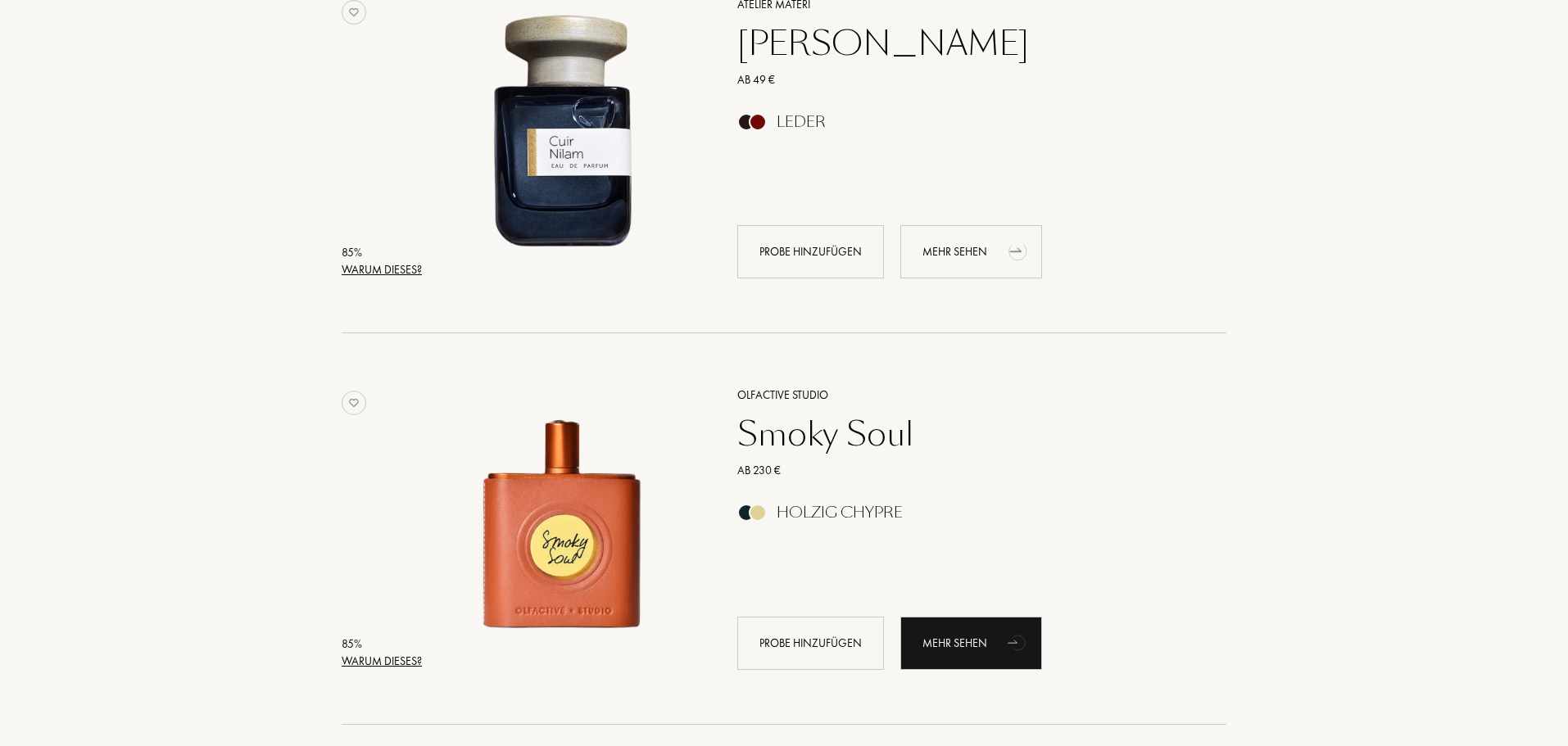
click at [989, 250] on div "Mehr sehen" at bounding box center [971, 251] width 142 height 53
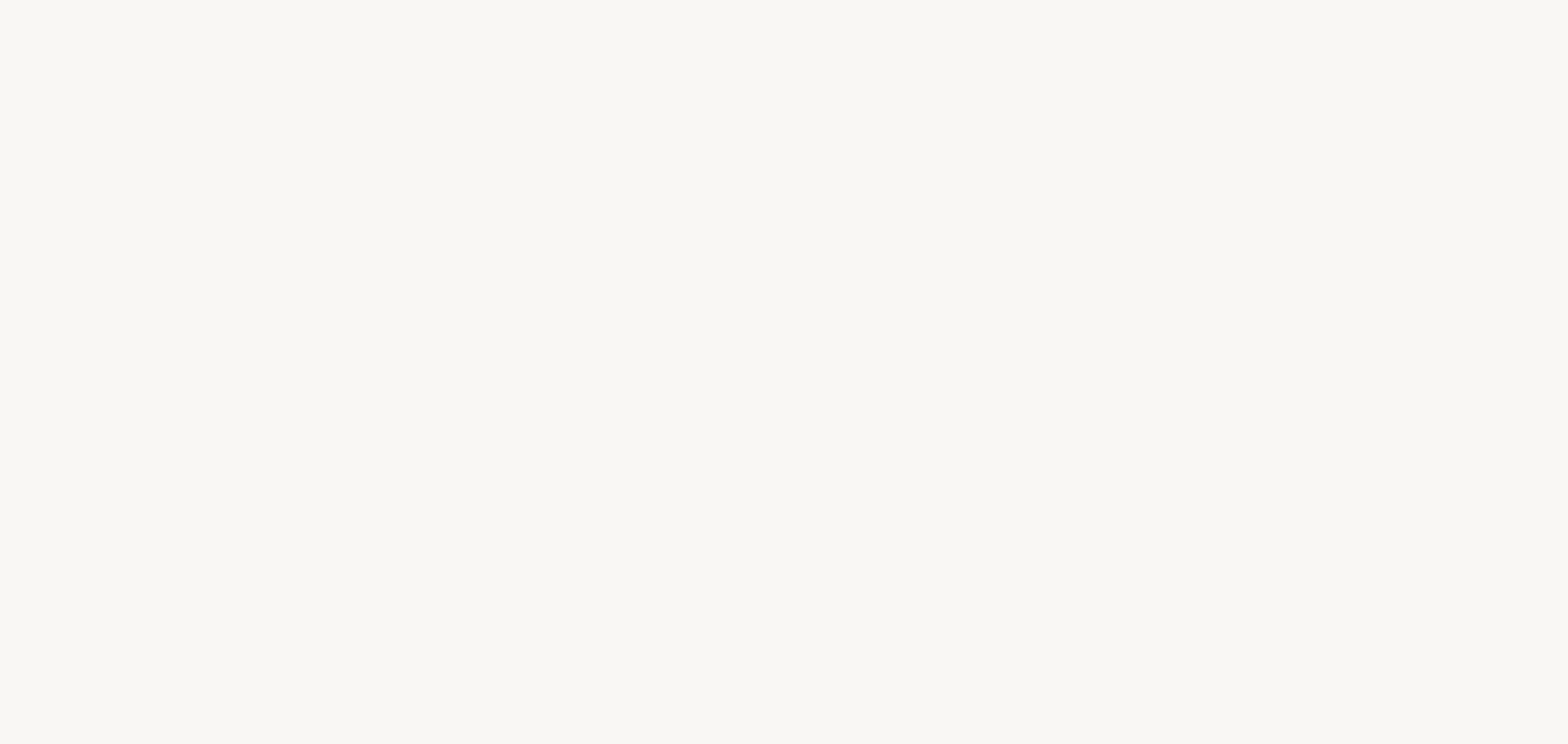
select select "DE"
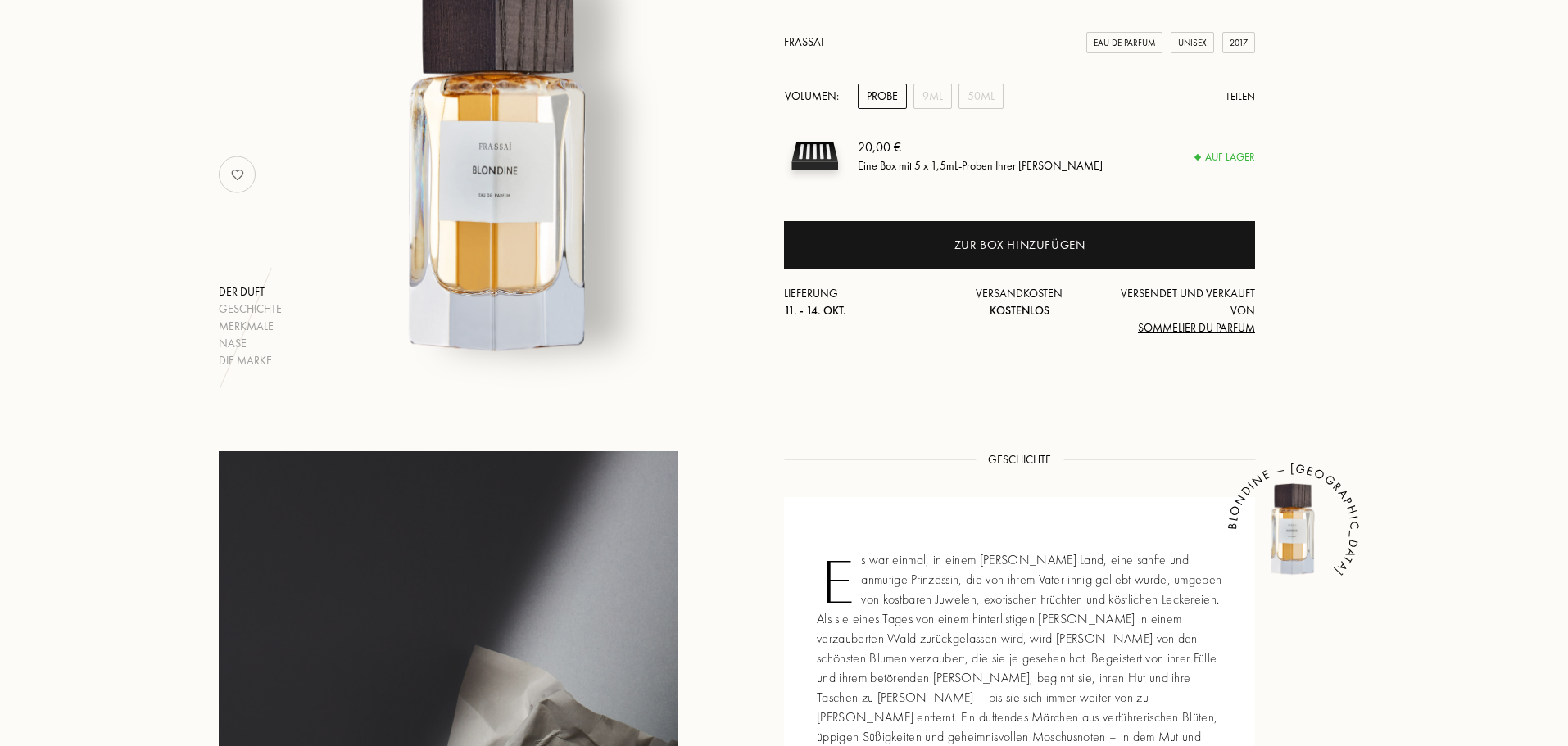
scroll to position [245, 0]
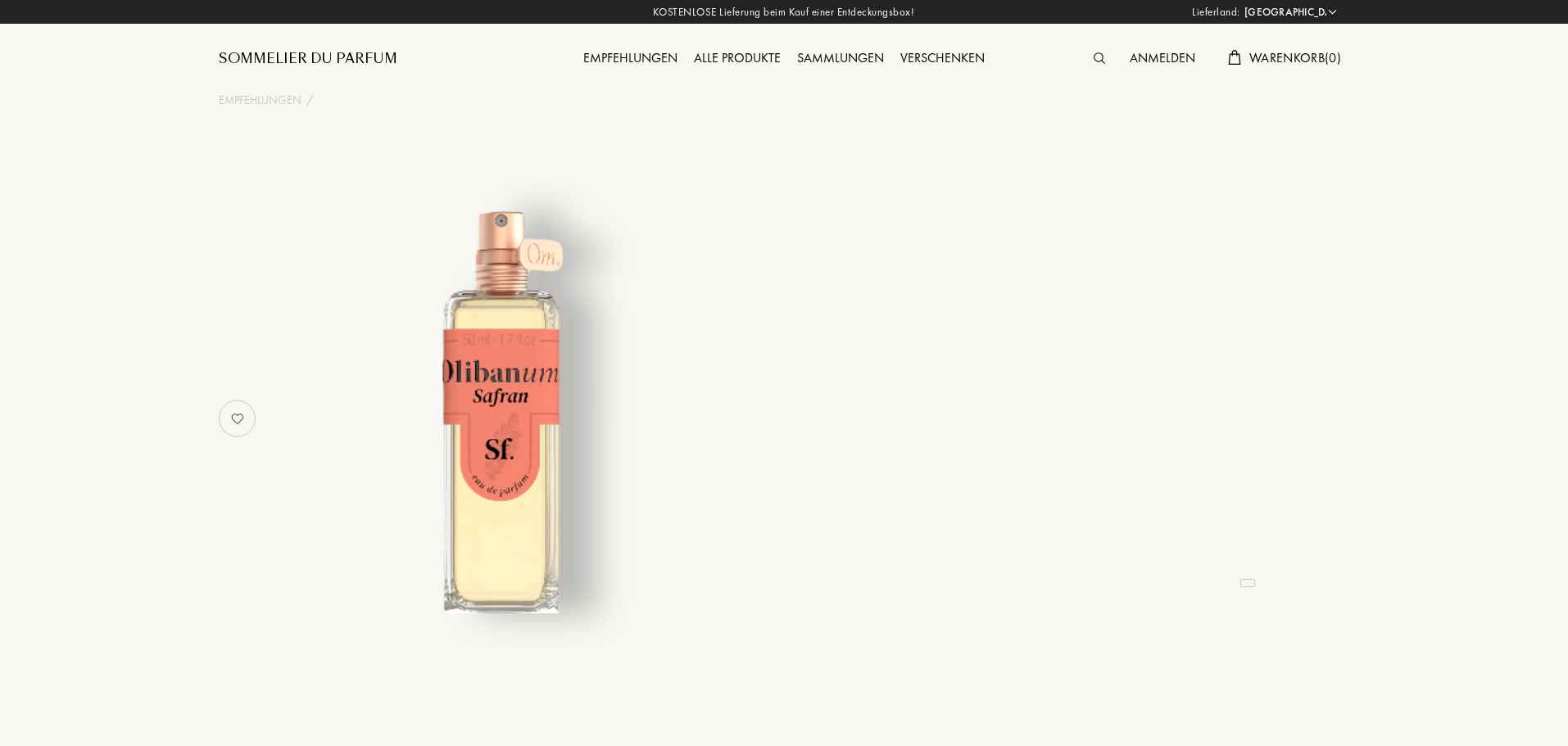
select select "DE"
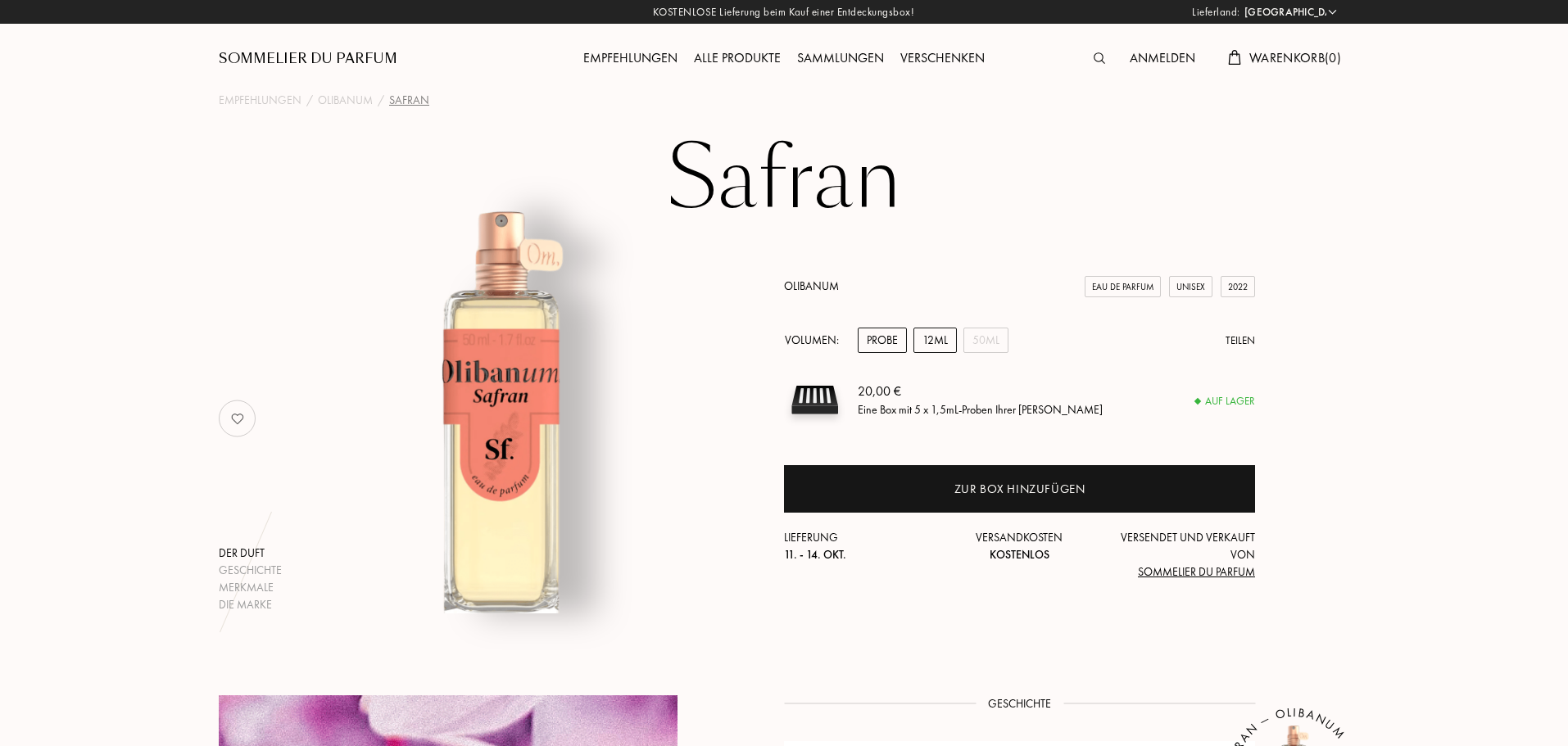
click at [932, 330] on div "12mL" at bounding box center [936, 339] width 44 height 25
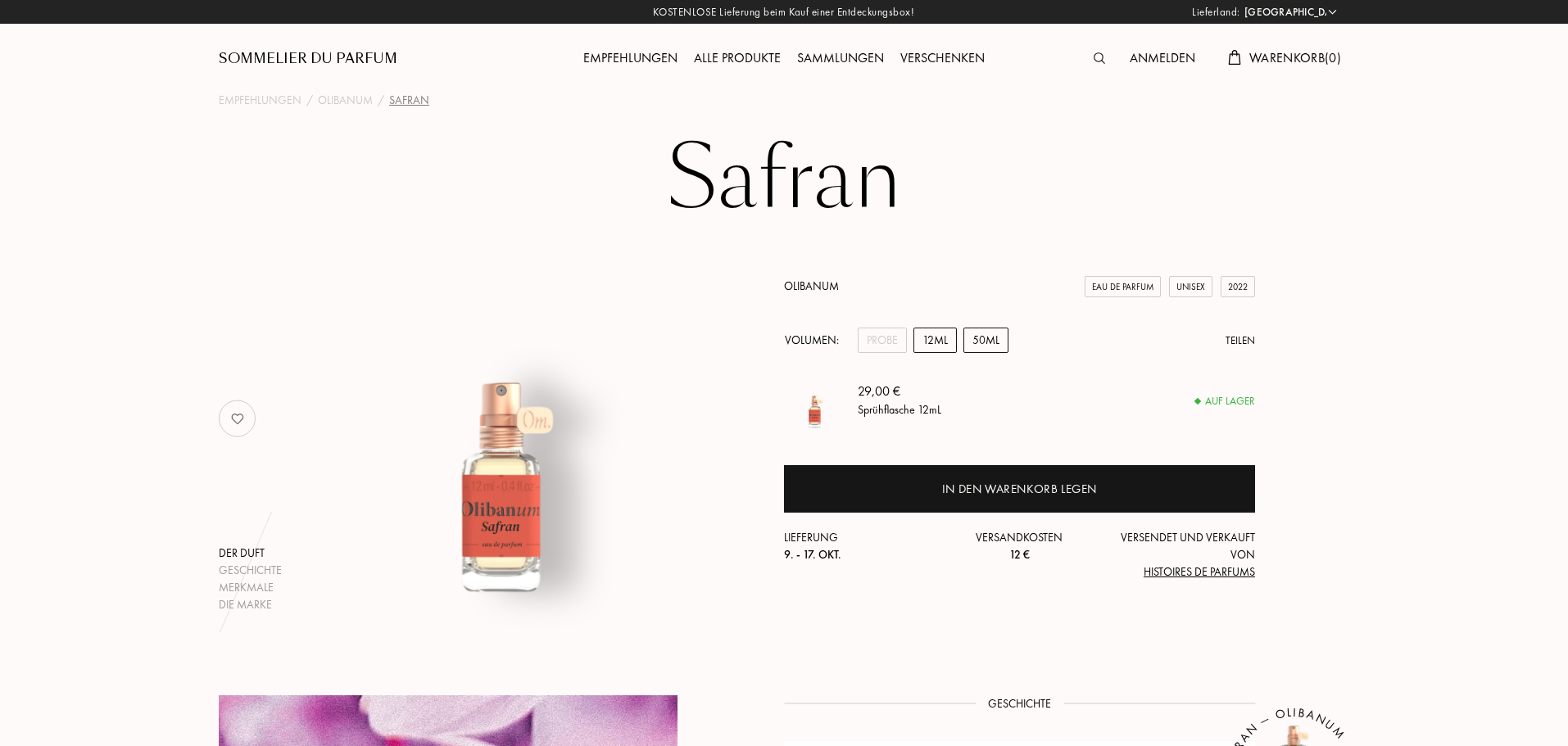
click at [991, 336] on div "50mL" at bounding box center [985, 339] width 45 height 25
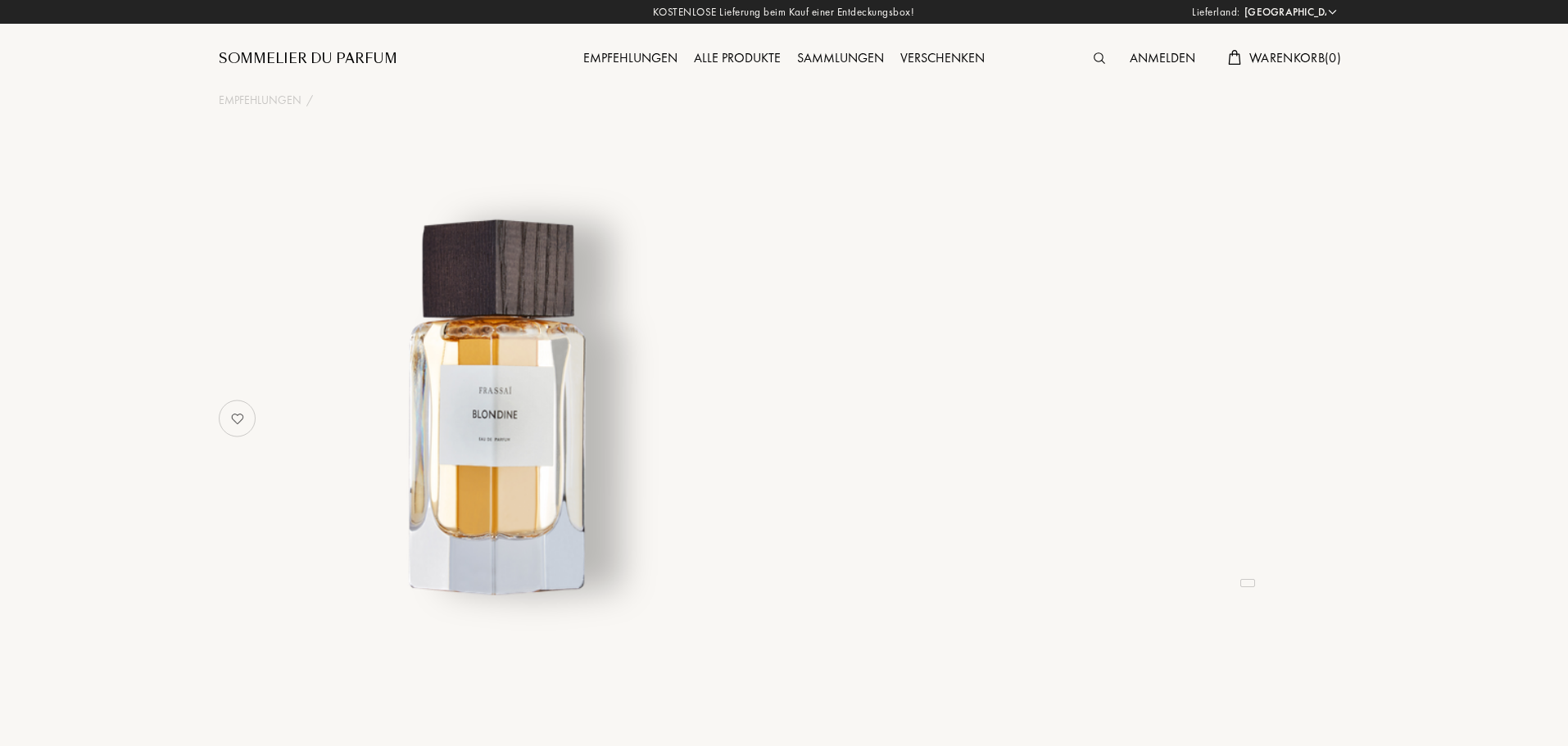
select select "DE"
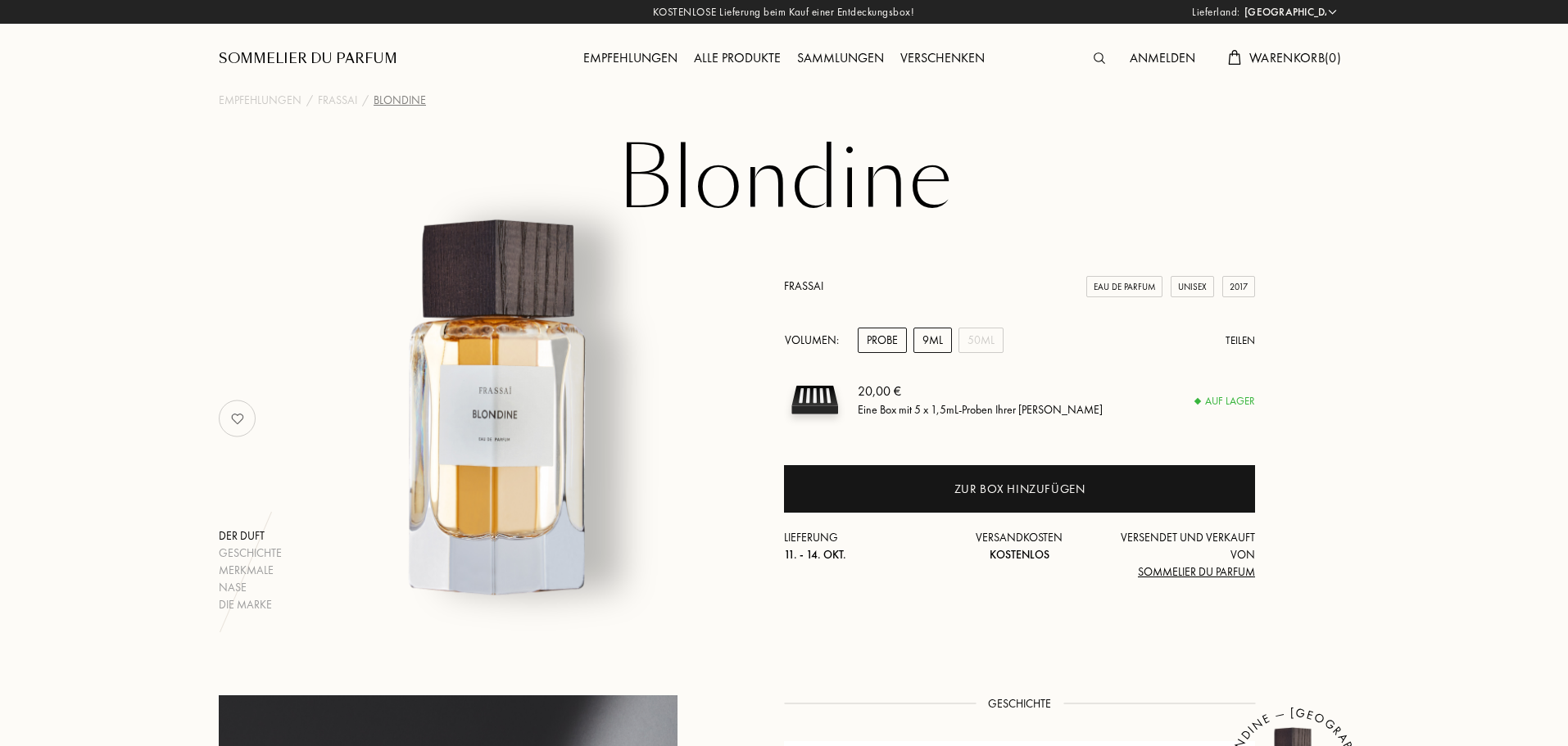
click at [928, 335] on div "9mL" at bounding box center [933, 339] width 39 height 25
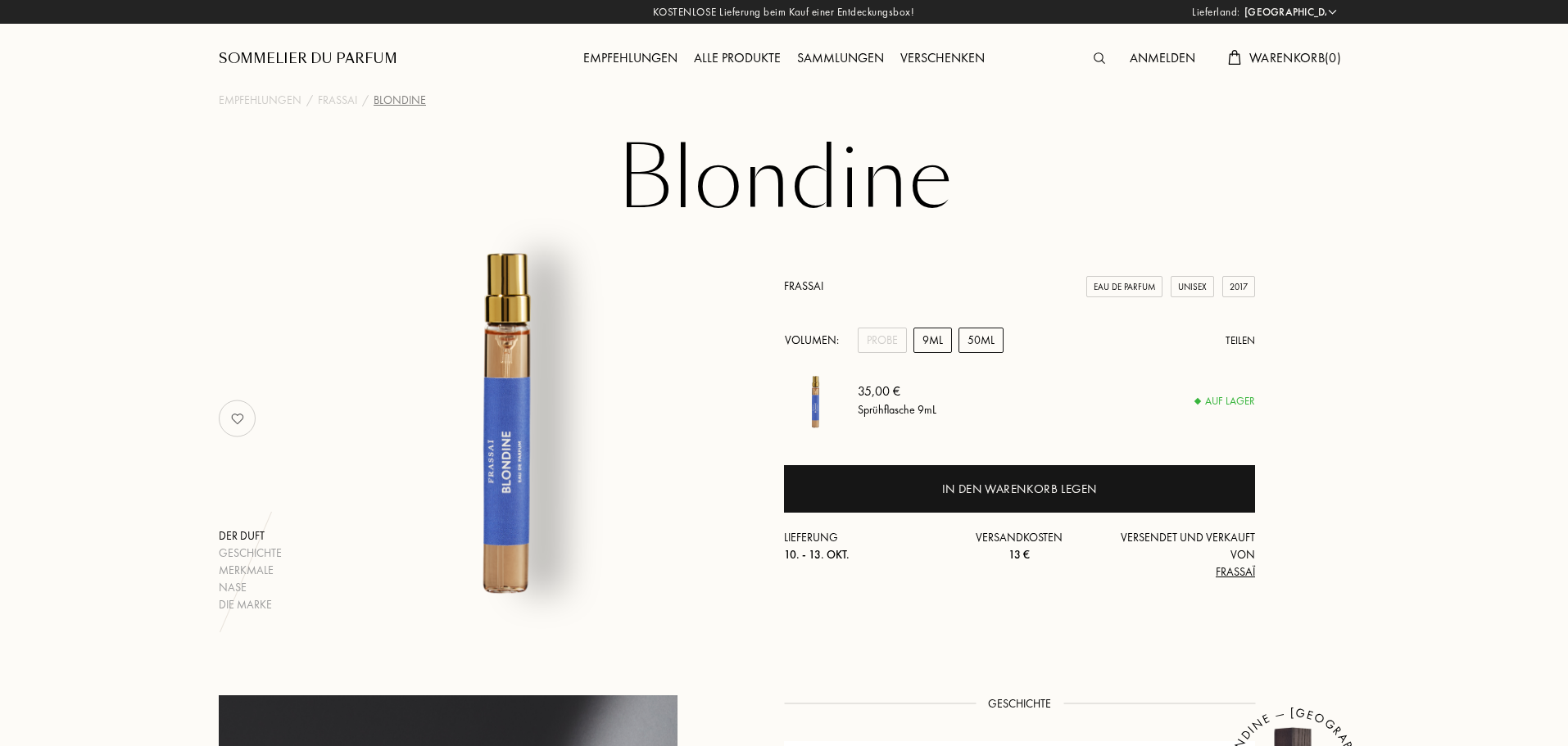
click at [981, 333] on div "50mL" at bounding box center [980, 339] width 45 height 25
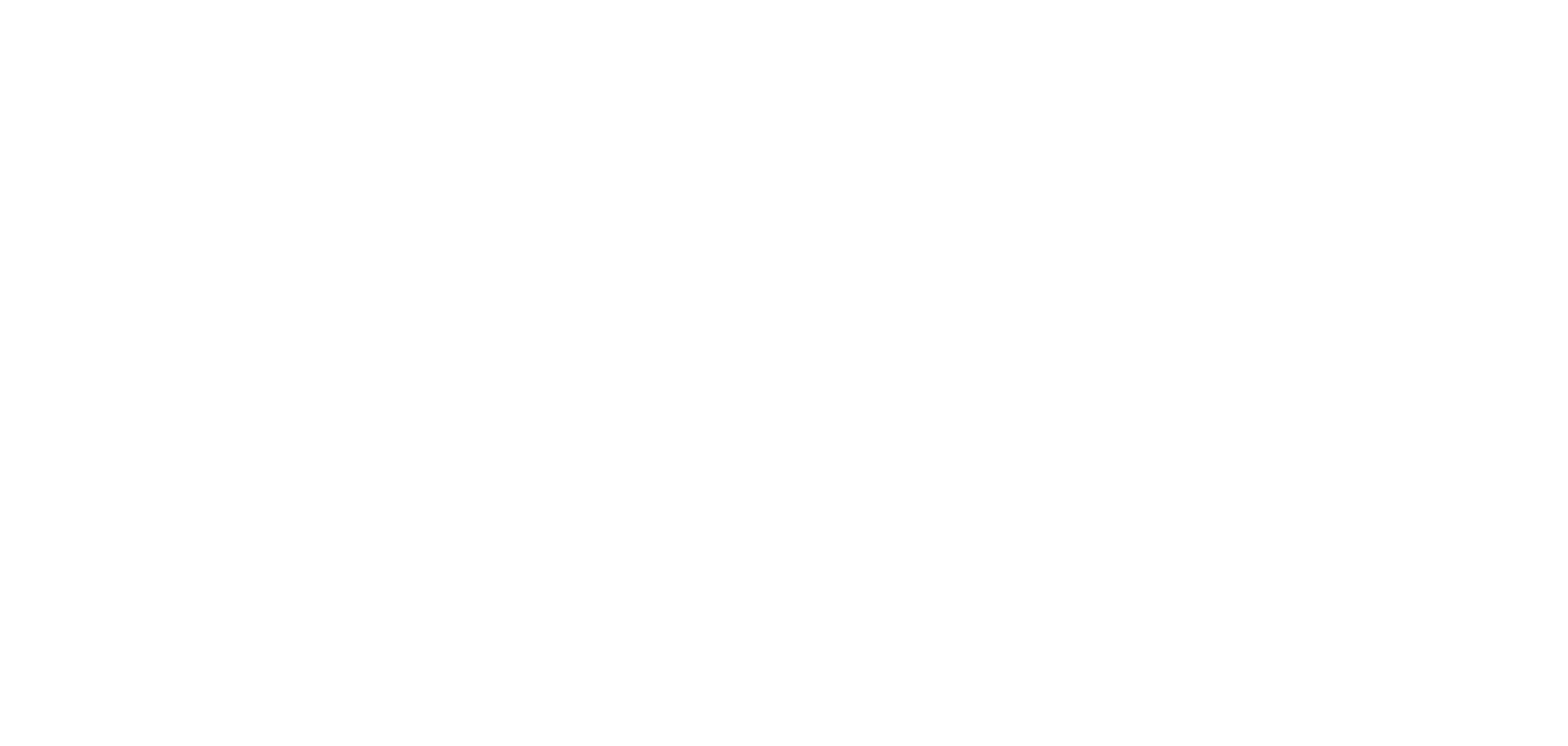
select select "DE"
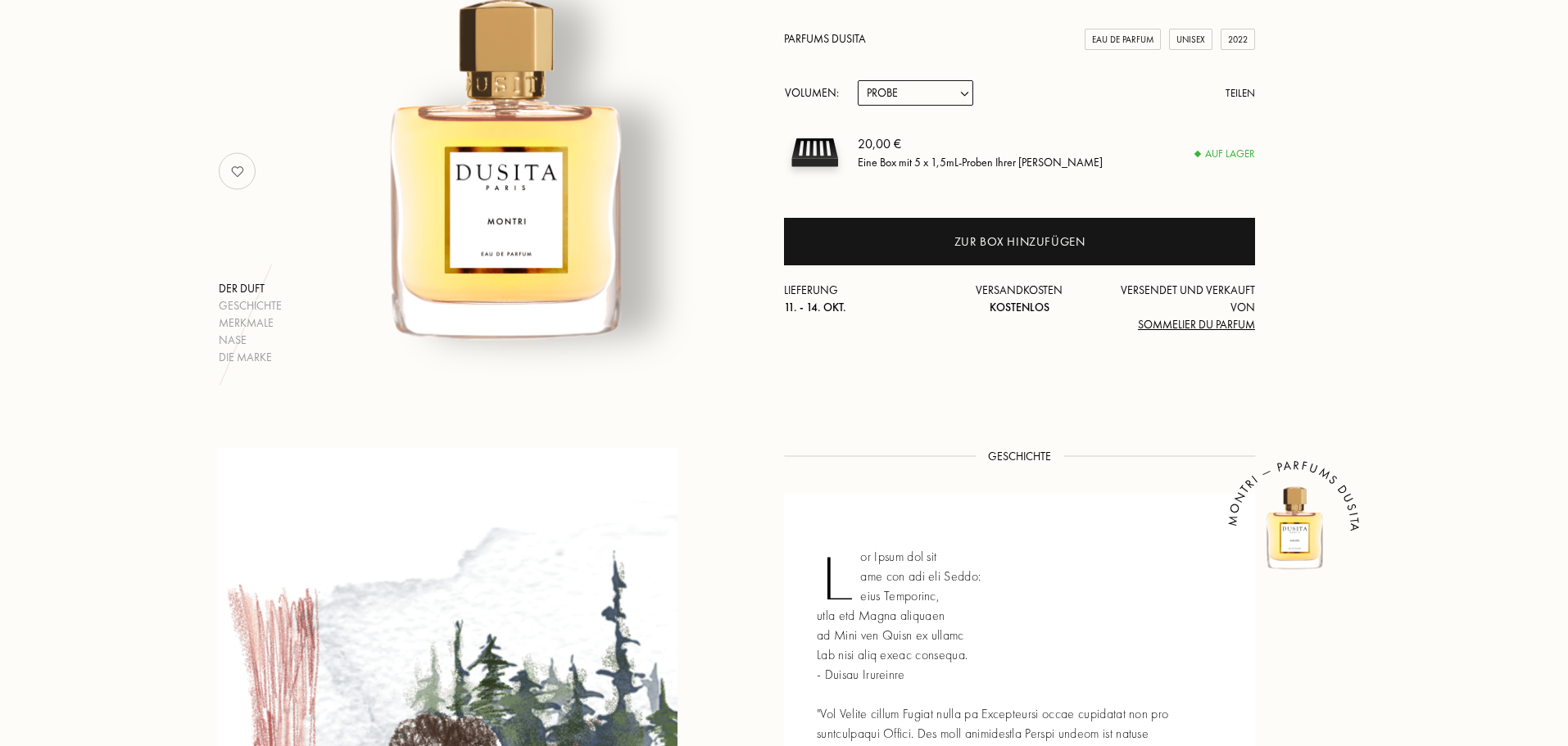
scroll to position [327, 0]
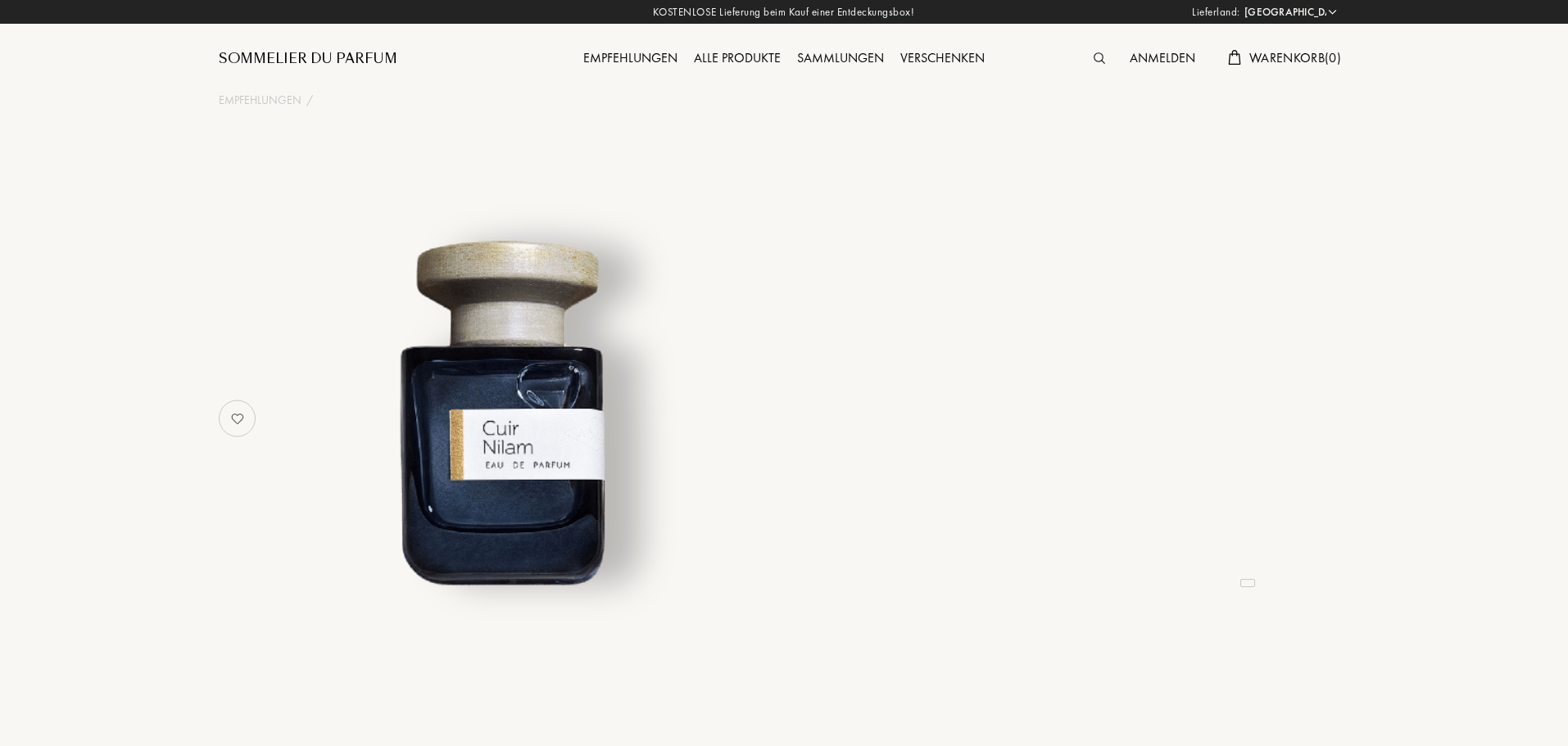
select select "DE"
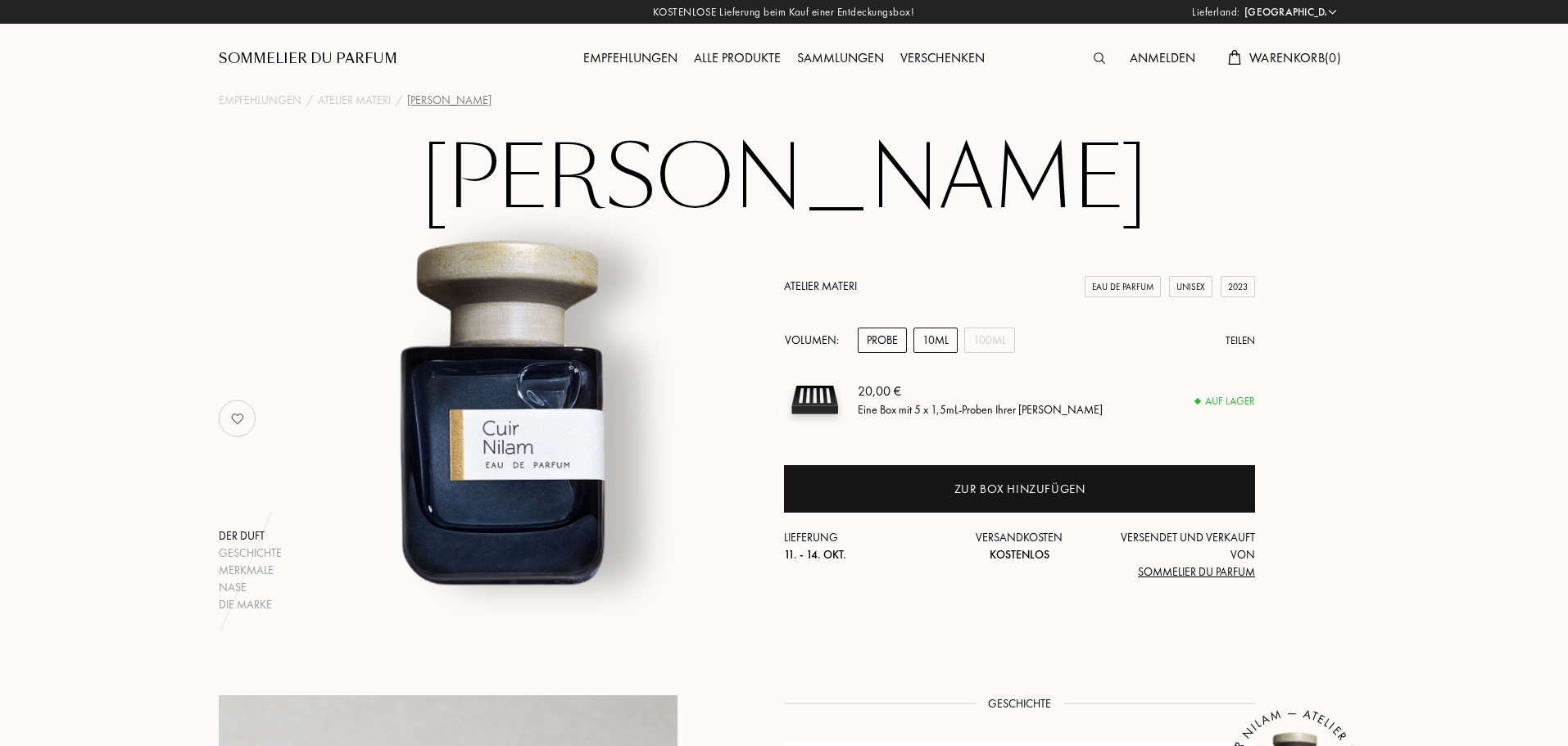
click at [928, 336] on div "10mL" at bounding box center [936, 339] width 44 height 25
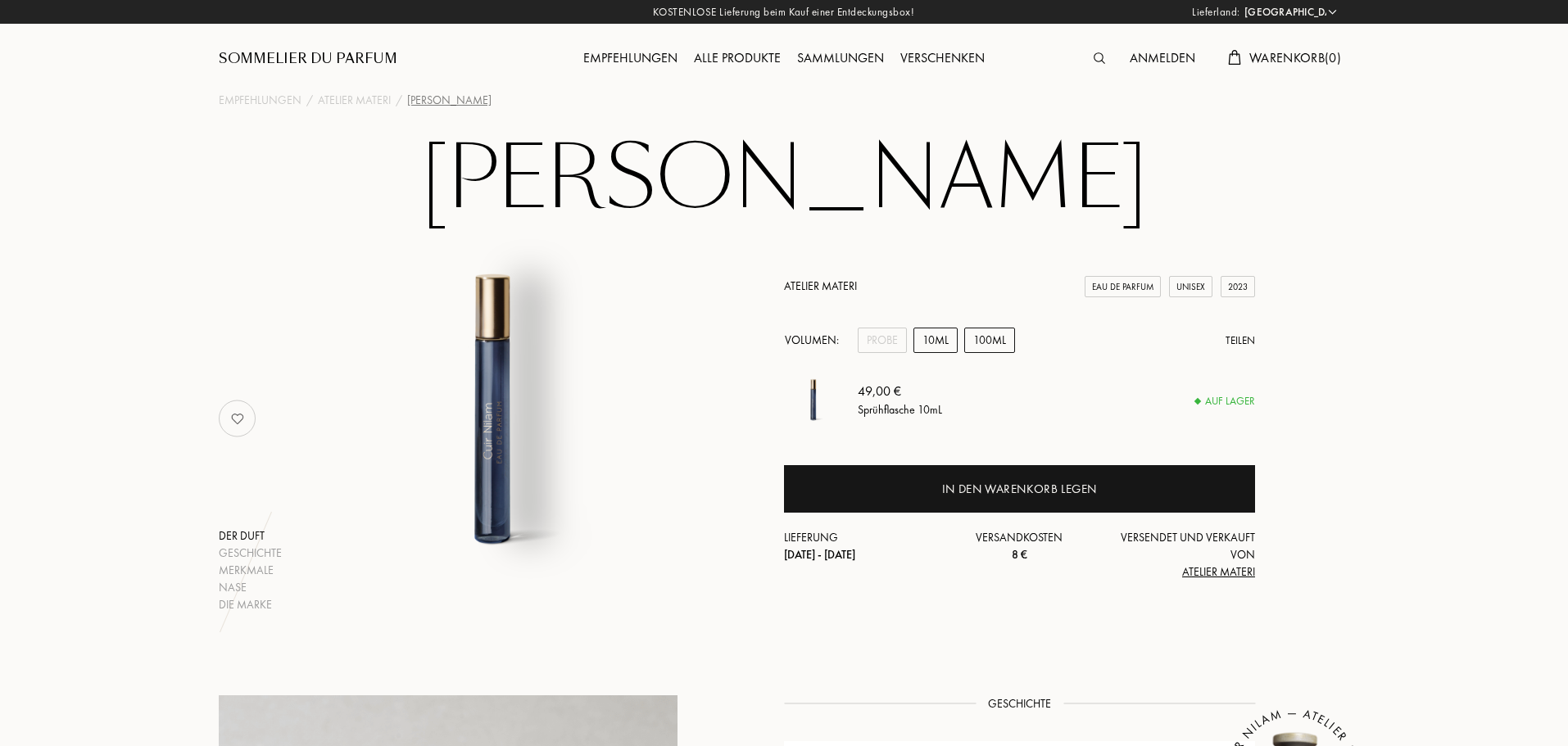
click at [993, 341] on div "100mL" at bounding box center [988, 339] width 51 height 25
